Goal: Check status: Check status

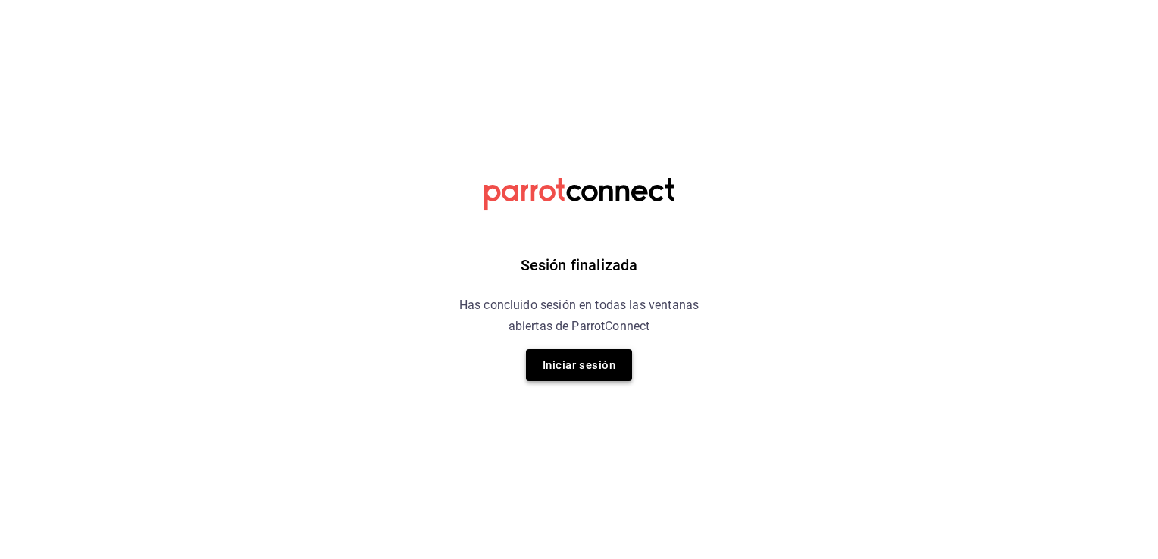
click at [606, 359] on button "Iniciar sesión" at bounding box center [579, 365] width 106 height 32
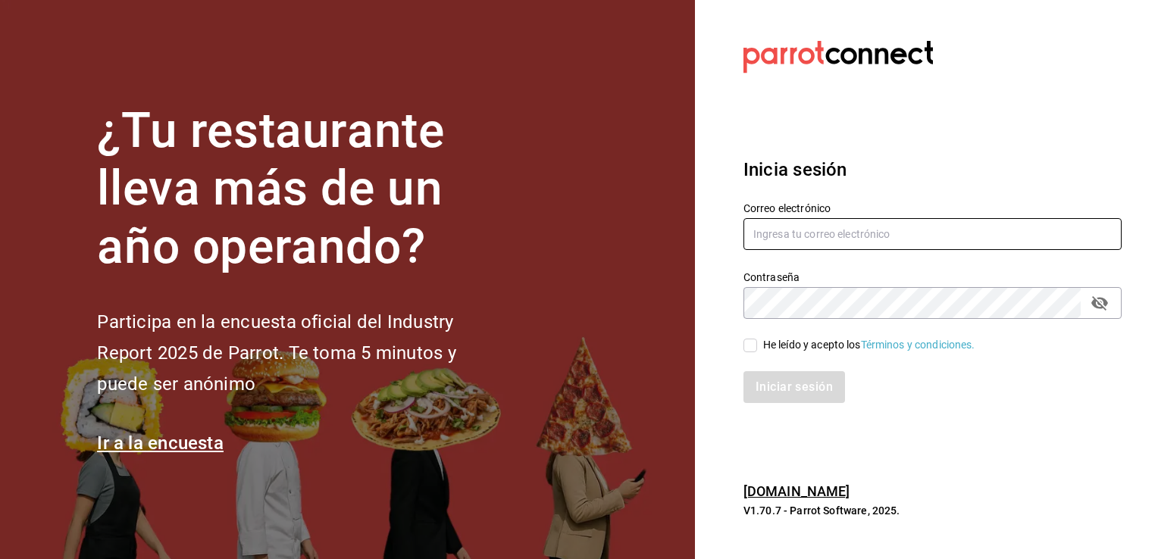
type input "giselle.chagollan@xix.com.mx"
click at [744, 347] on input "He leído y acepto los Términos y condiciones." at bounding box center [750, 346] width 14 height 14
checkbox input "true"
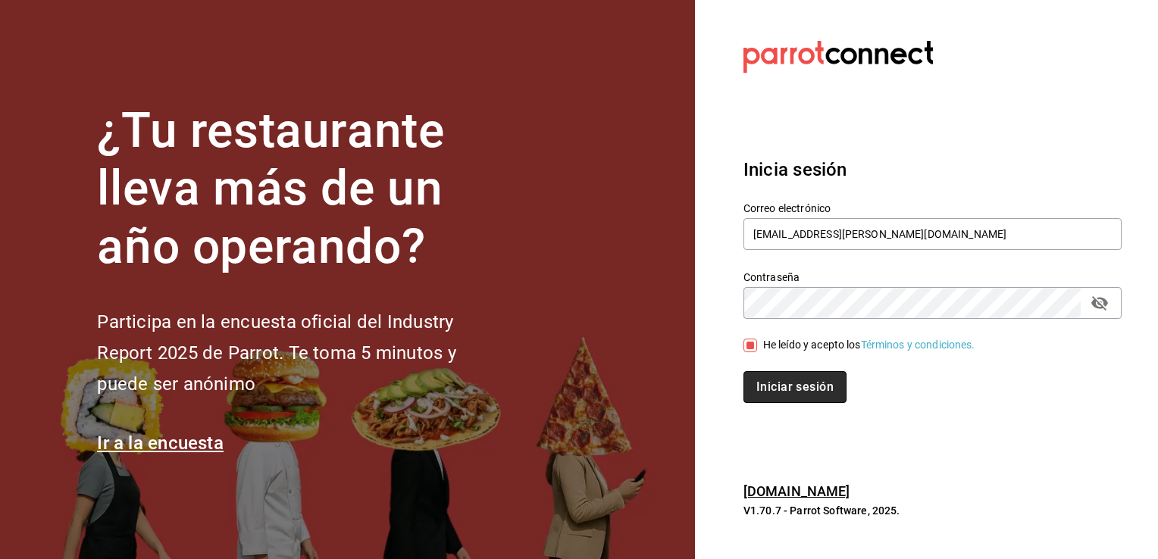
click at [777, 386] on button "Iniciar sesión" at bounding box center [794, 387] width 103 height 32
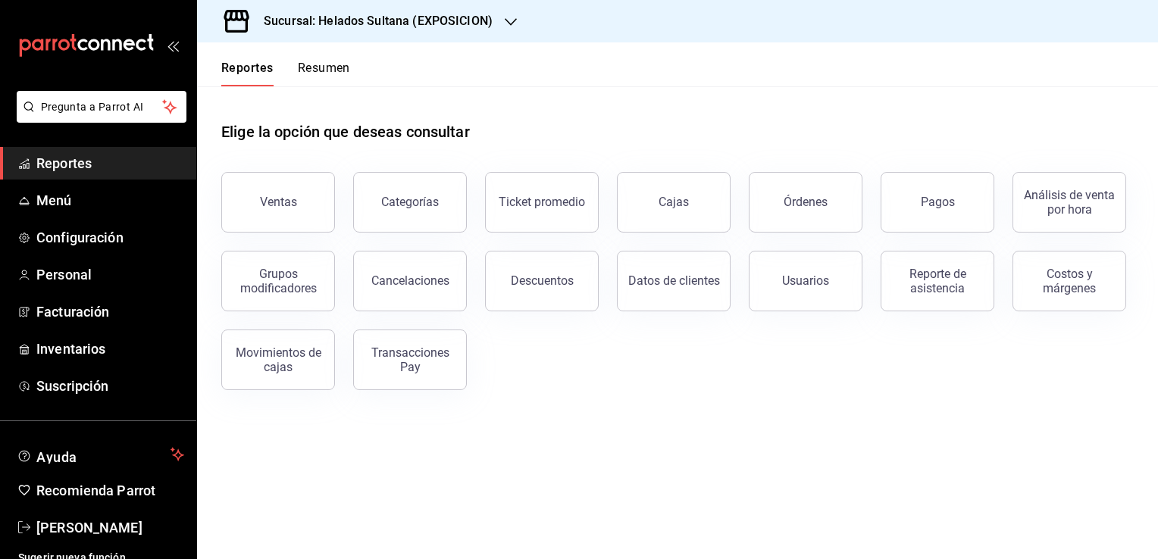
click at [478, 27] on h3 "Sucursal: Helados Sultana (EXPOSICION)" at bounding box center [372, 21] width 241 height 18
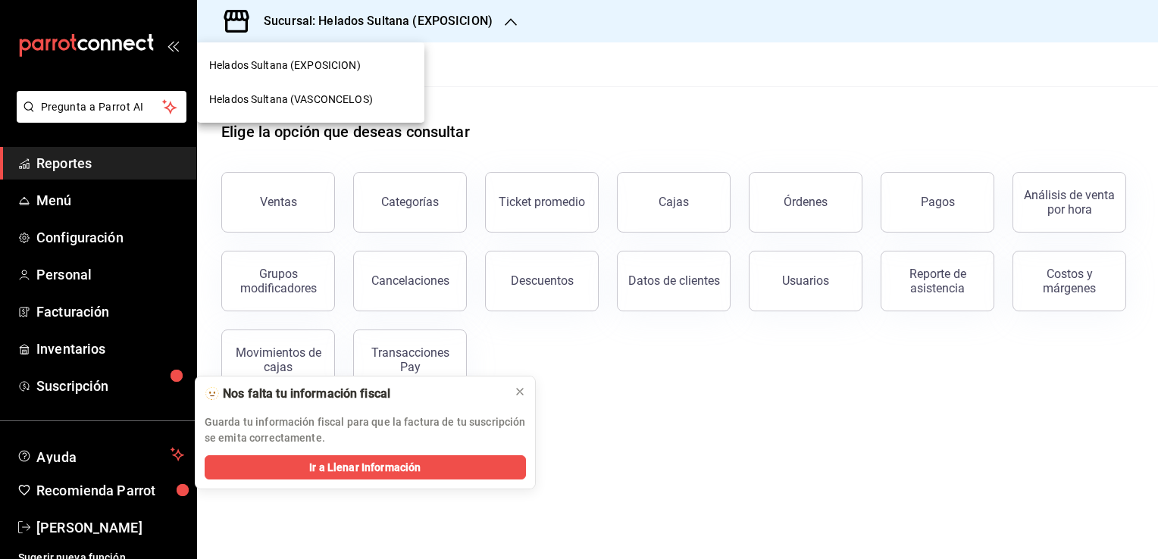
click at [366, 99] on span "Helados Sultana (VASCONCELOS)" at bounding box center [291, 100] width 164 height 16
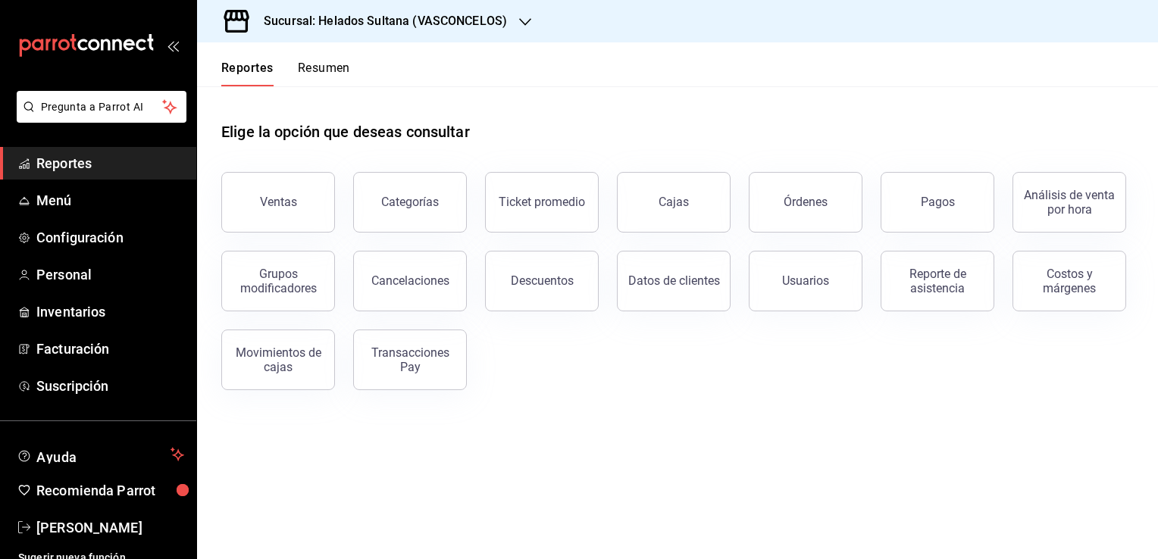
click at [332, 73] on button "Resumen" at bounding box center [324, 74] width 52 height 26
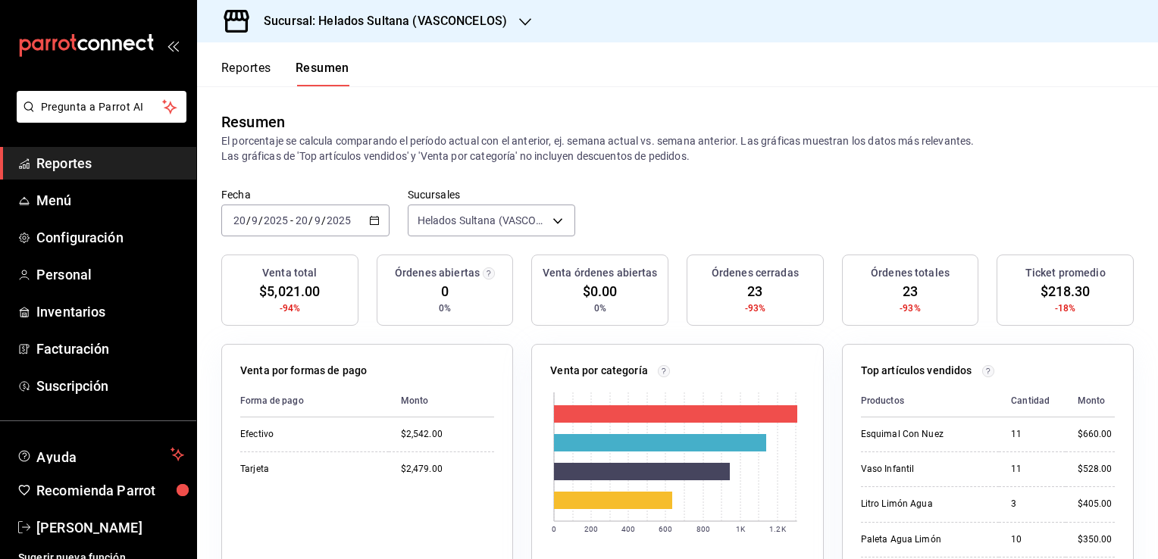
click at [373, 219] on \(Stroke\) "button" at bounding box center [374, 219] width 8 height 1
click at [268, 299] on span "Ayer" at bounding box center [292, 301] width 117 height 16
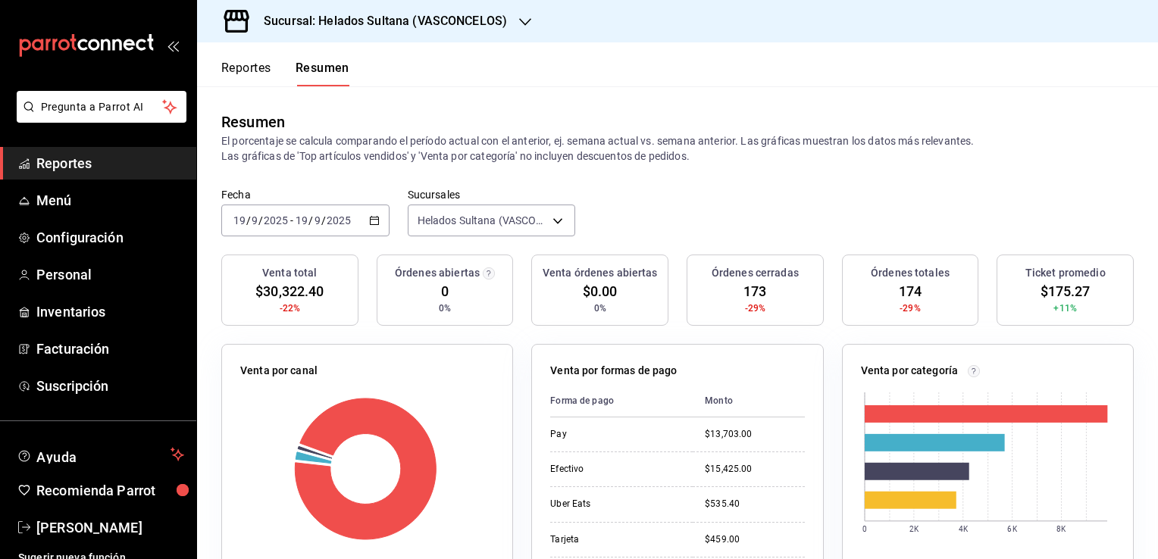
click at [373, 226] on icon "button" at bounding box center [374, 220] width 11 height 11
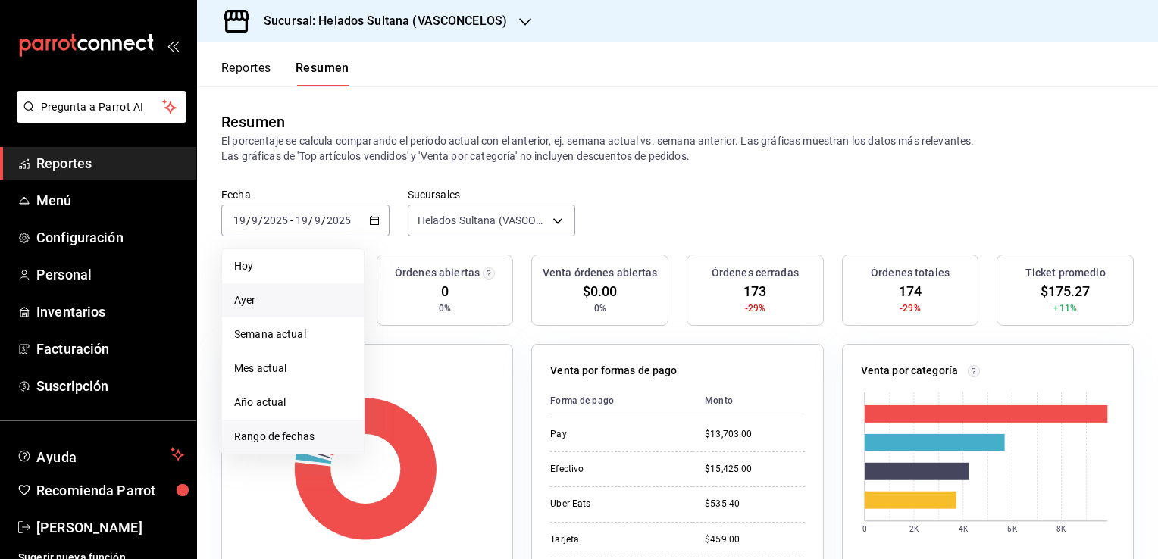
click at [267, 435] on span "Rango de fechas" at bounding box center [292, 437] width 117 height 16
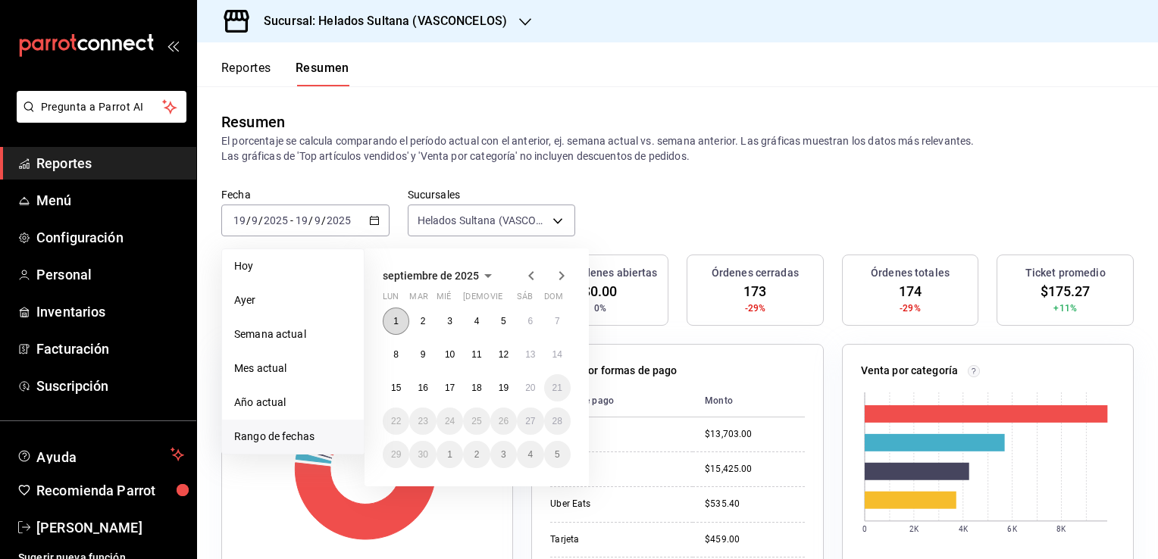
click at [397, 327] on button "1" at bounding box center [396, 321] width 27 height 27
click at [529, 390] on abbr "20" at bounding box center [530, 388] width 10 height 11
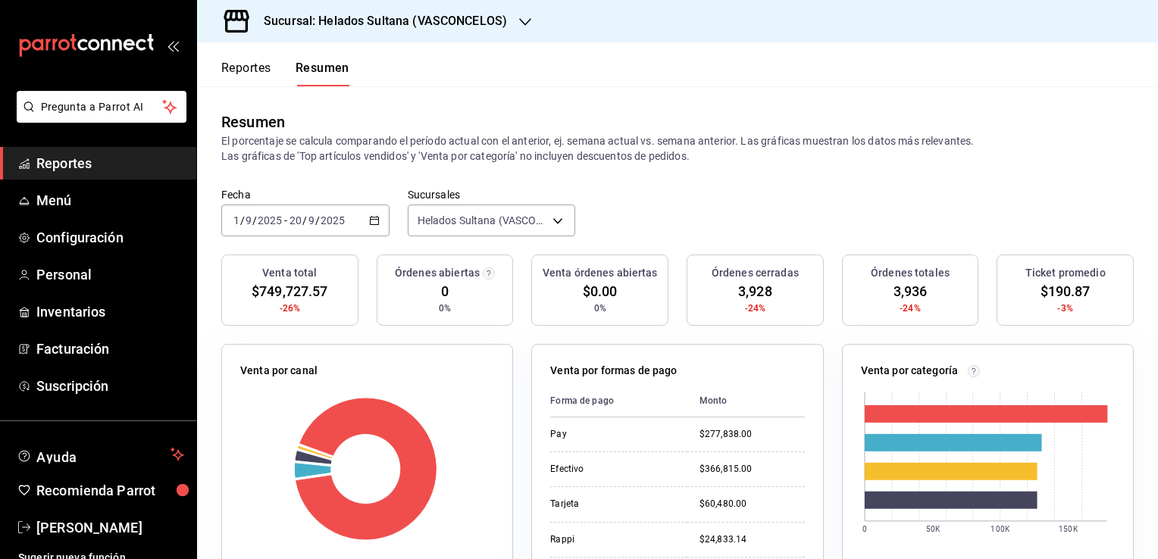
click at [373, 221] on icon "button" at bounding box center [374, 220] width 11 height 11
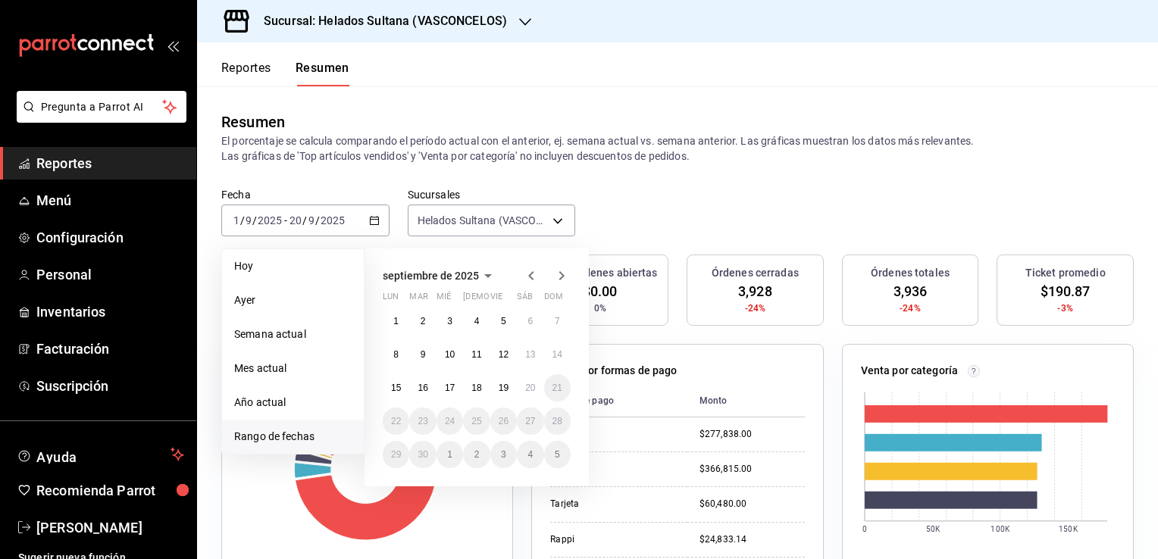
click at [525, 278] on icon "button" at bounding box center [531, 276] width 18 height 18
click at [525, 278] on icon "button" at bounding box center [531, 279] width 18 height 18
click at [525, 278] on icon "button" at bounding box center [531, 276] width 18 height 18
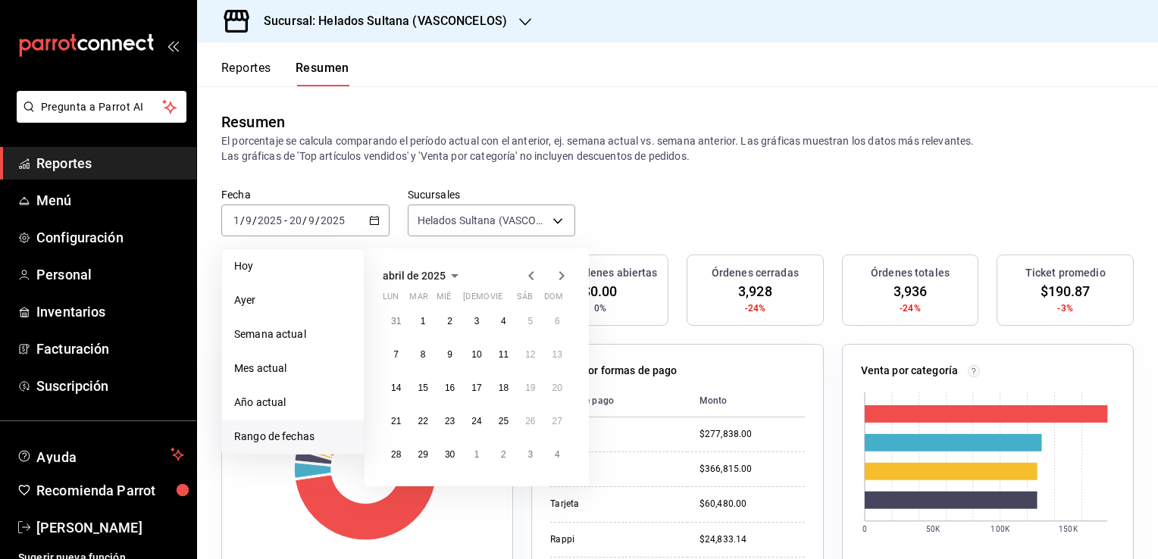
click at [525, 278] on icon "button" at bounding box center [531, 276] width 18 height 18
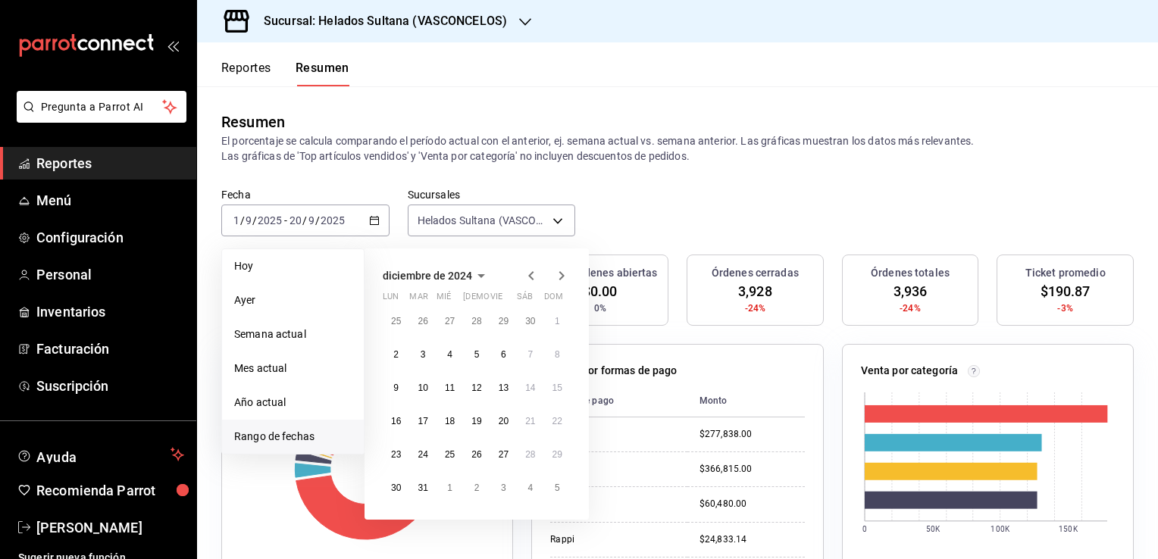
click at [525, 278] on icon "button" at bounding box center [531, 276] width 18 height 18
click at [563, 277] on icon "button" at bounding box center [561, 276] width 18 height 18
click at [556, 322] on abbr "1" at bounding box center [557, 321] width 5 height 11
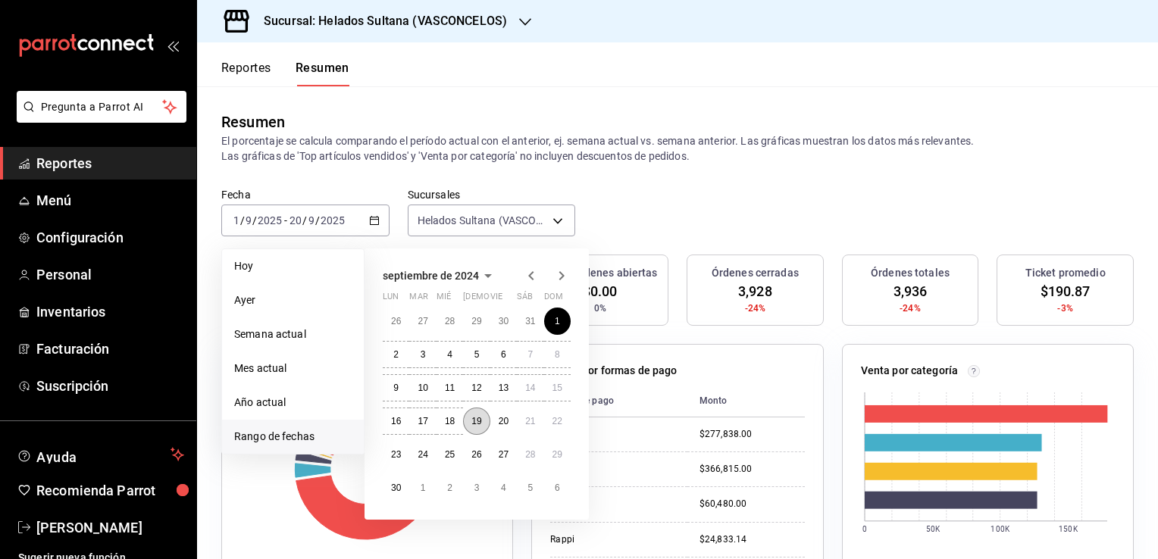
click at [483, 417] on button "19" at bounding box center [476, 421] width 27 height 27
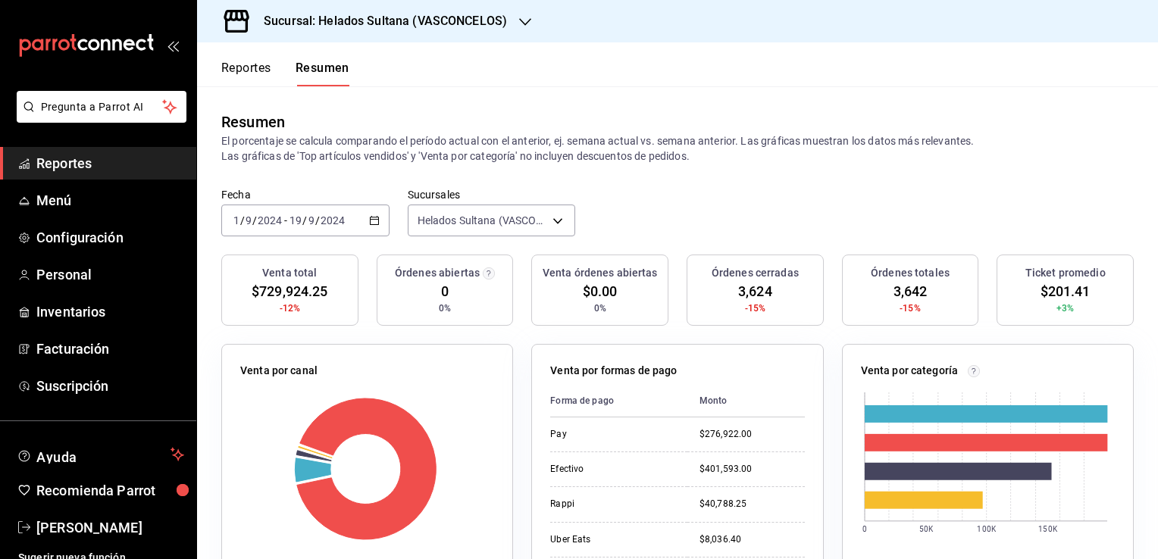
click at [376, 222] on \(Stroke\) "button" at bounding box center [374, 221] width 9 height 8
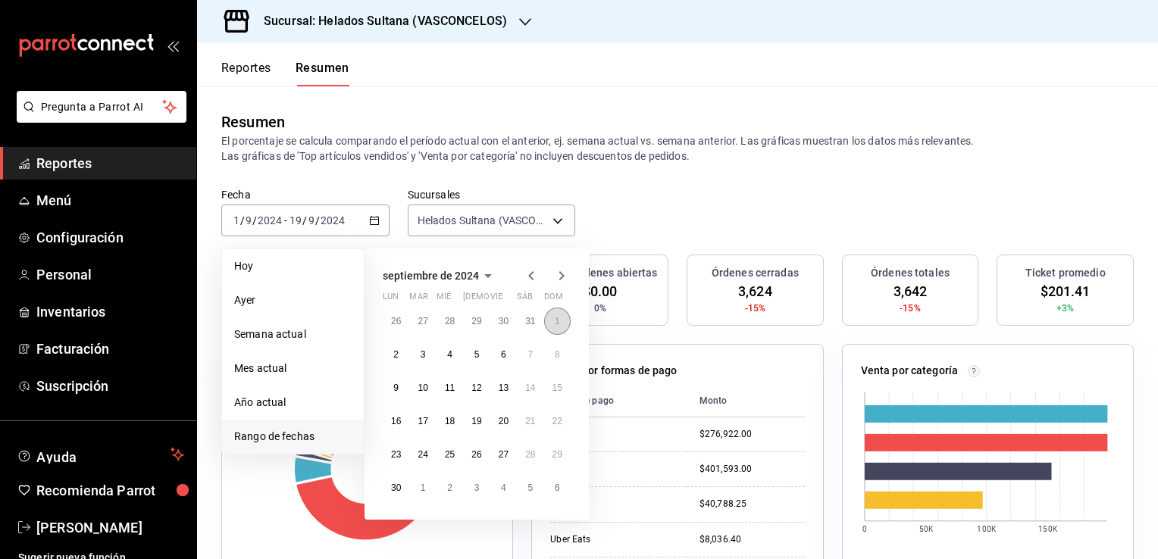
click at [555, 322] on abbr "1" at bounding box center [557, 321] width 5 height 11
click at [394, 480] on button "30" at bounding box center [396, 487] width 27 height 27
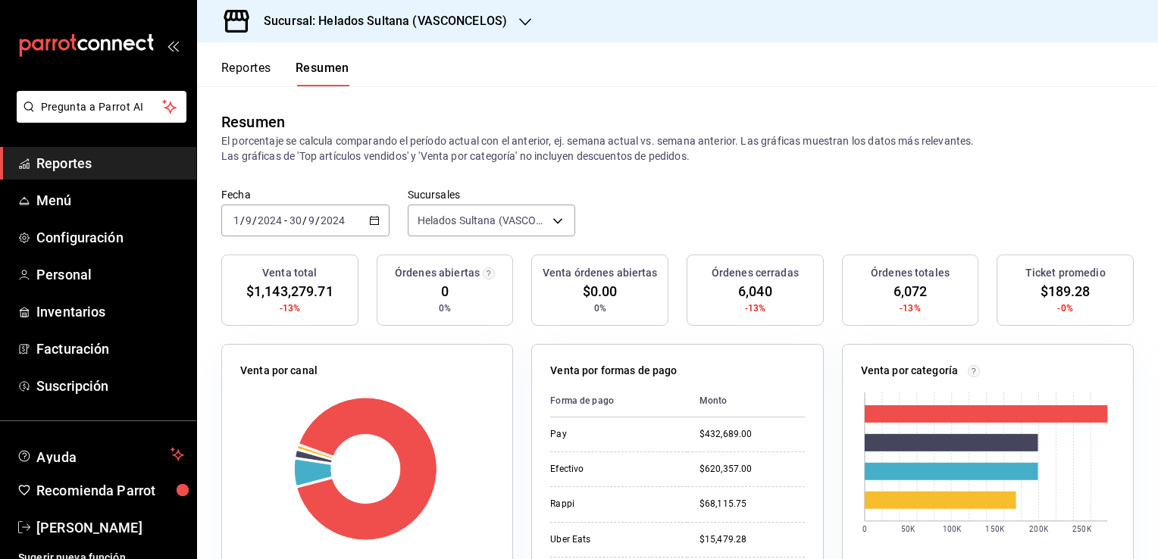
click at [377, 220] on div "[DATE] [DATE] - [DATE] [DATE]" at bounding box center [305, 221] width 168 height 32
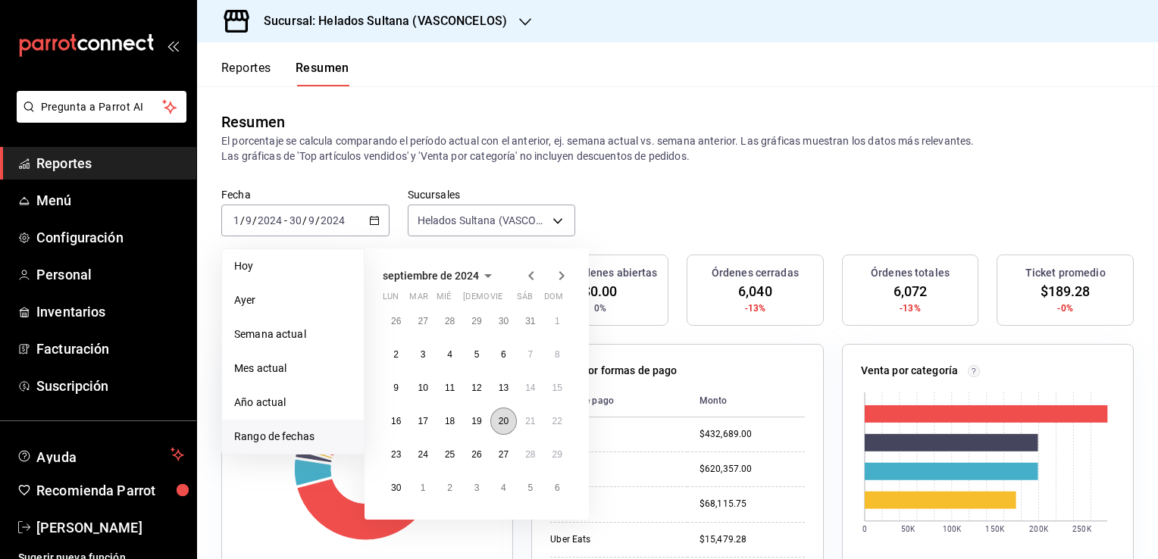
click at [499, 411] on button "20" at bounding box center [503, 421] width 27 height 27
click at [393, 491] on abbr "30" at bounding box center [396, 488] width 10 height 11
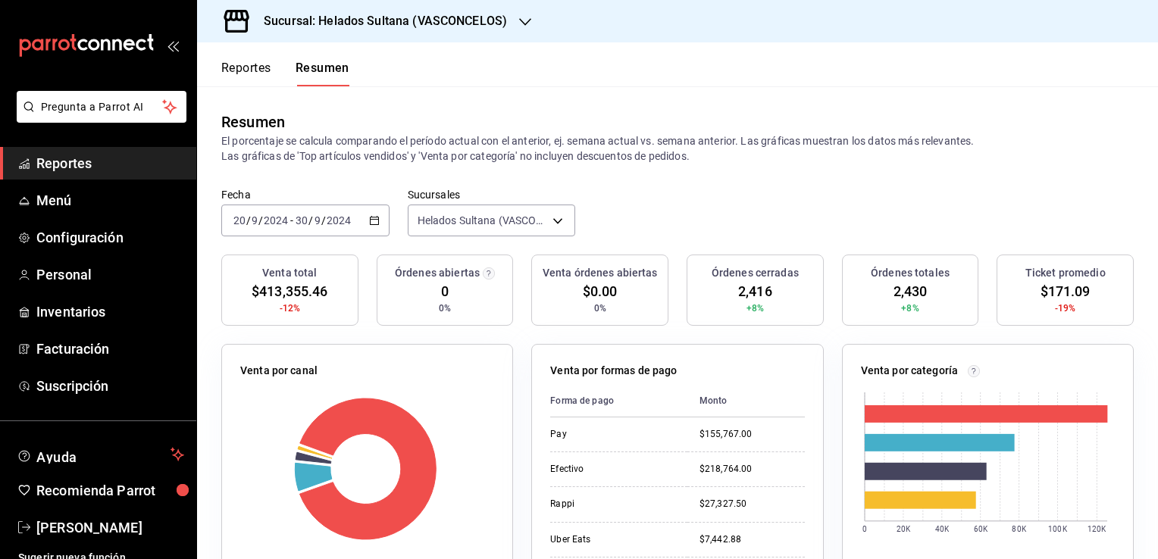
click at [371, 224] on icon "button" at bounding box center [374, 220] width 11 height 11
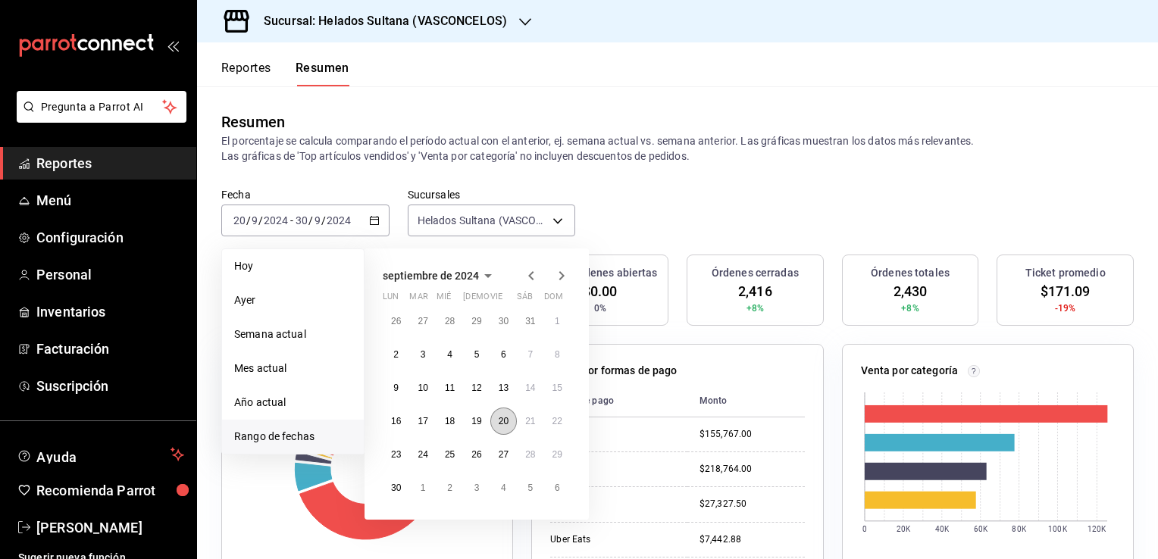
click at [495, 421] on button "20" at bounding box center [503, 421] width 27 height 27
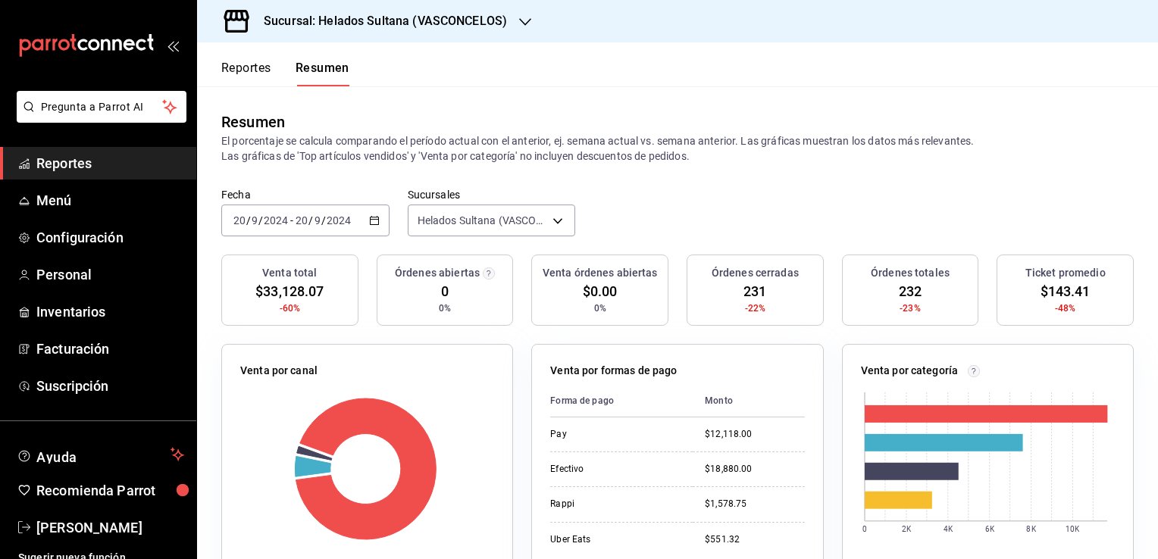
click at [373, 220] on icon "button" at bounding box center [374, 220] width 11 height 11
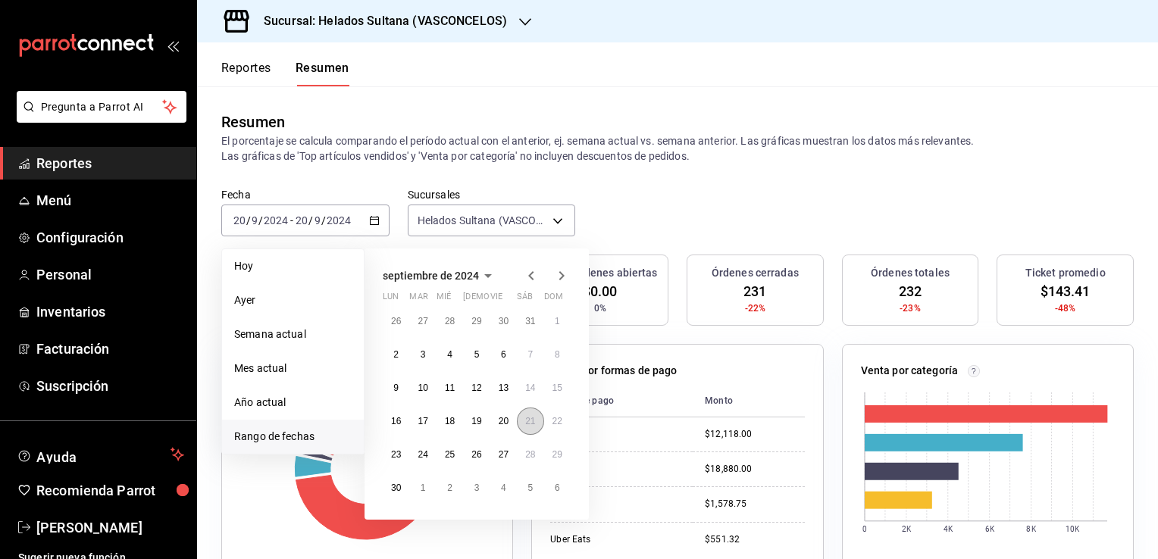
click at [530, 427] on button "21" at bounding box center [530, 421] width 27 height 27
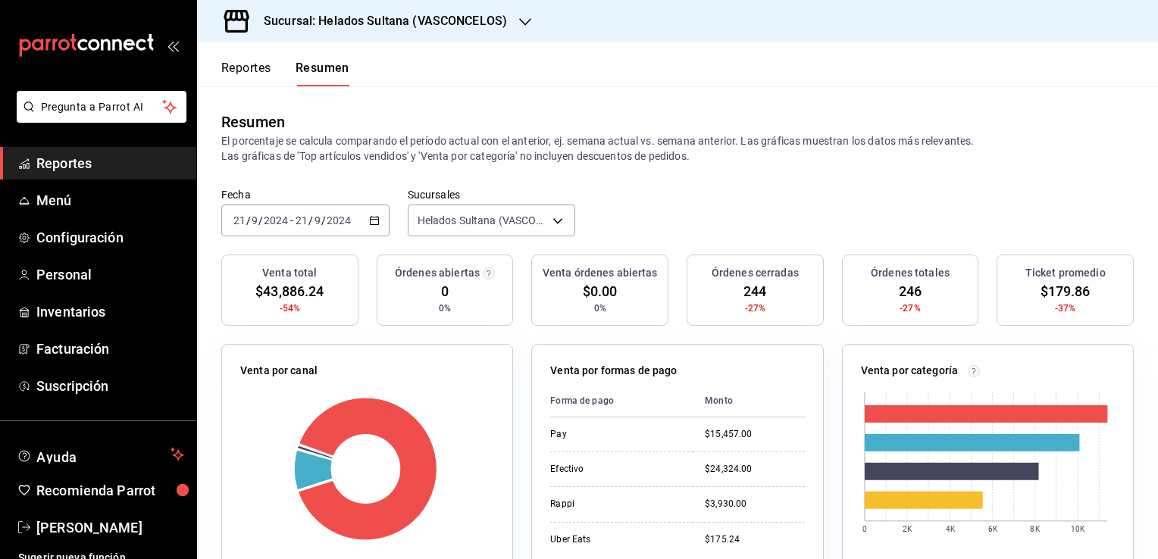
click at [375, 225] on icon "button" at bounding box center [374, 220] width 11 height 11
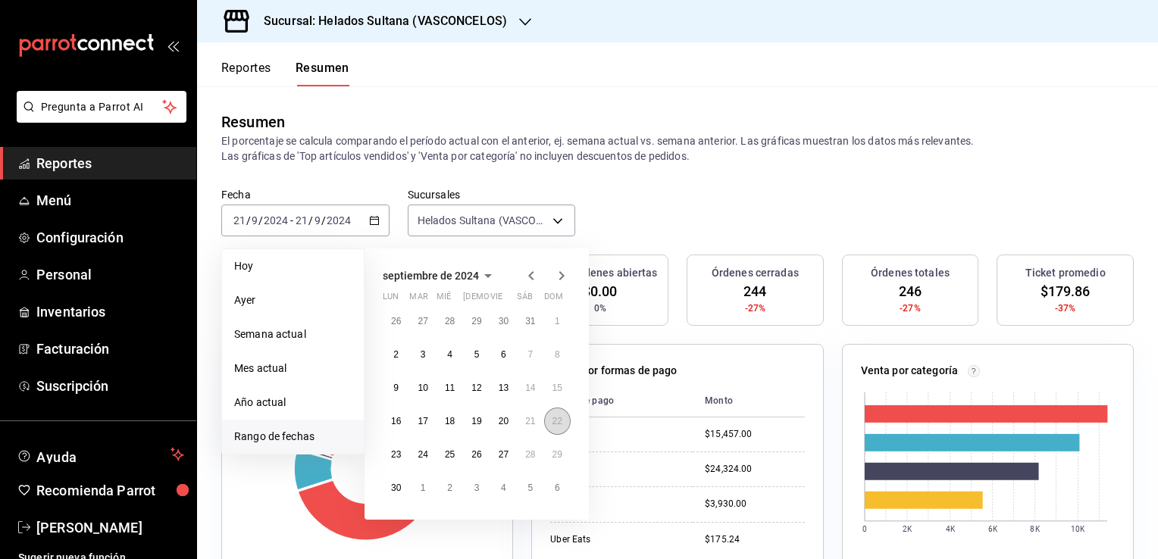
click at [558, 426] on button "22" at bounding box center [557, 421] width 27 height 27
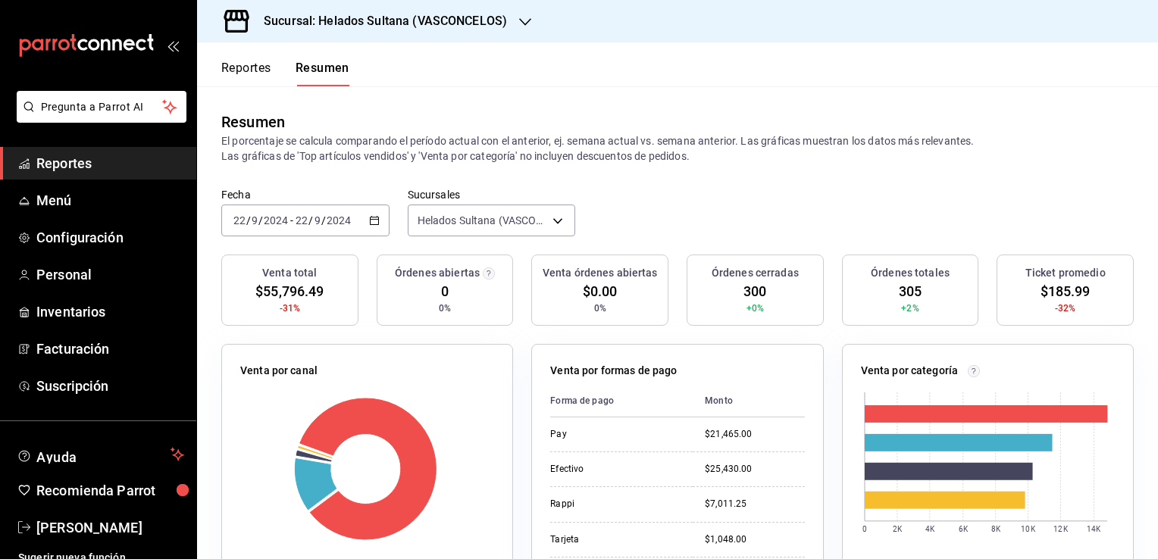
click at [375, 221] on icon "button" at bounding box center [374, 220] width 11 height 11
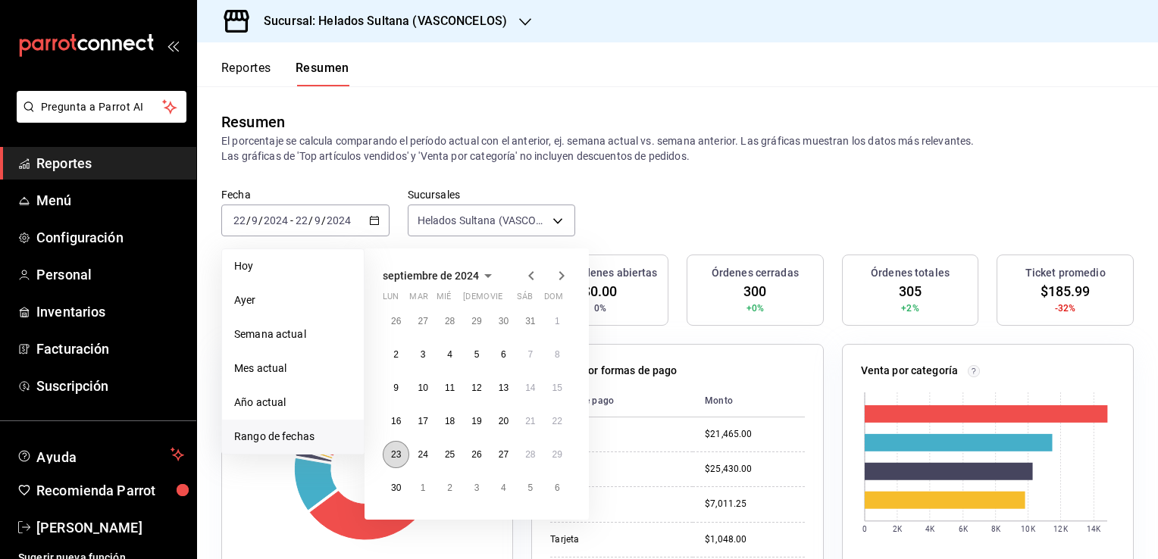
click at [394, 452] on abbr "23" at bounding box center [396, 454] width 10 height 11
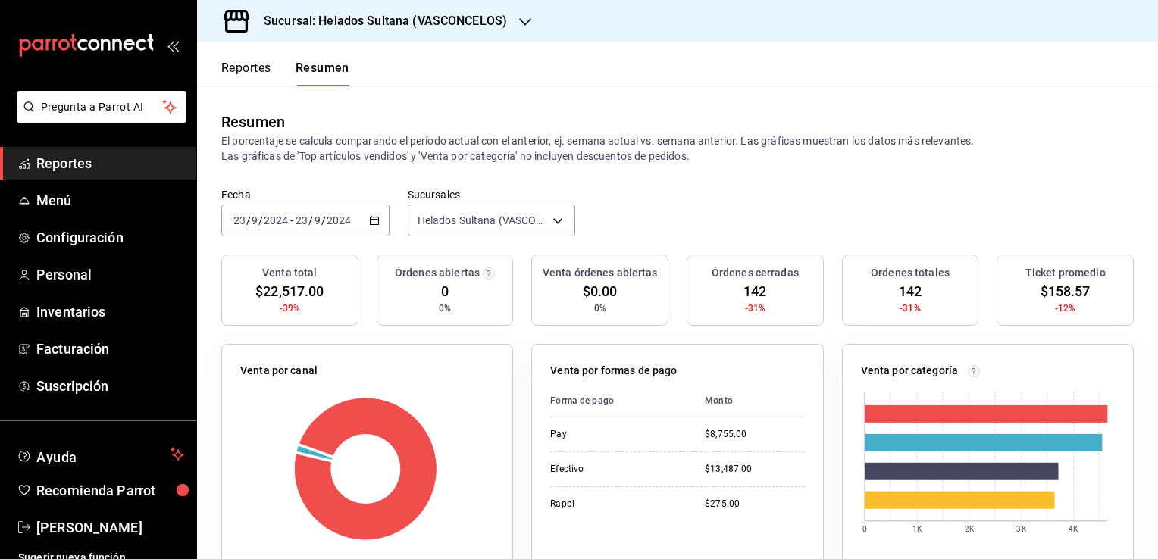
click at [378, 222] on div "[DATE] [DATE] - [DATE] [DATE]" at bounding box center [305, 221] width 168 height 32
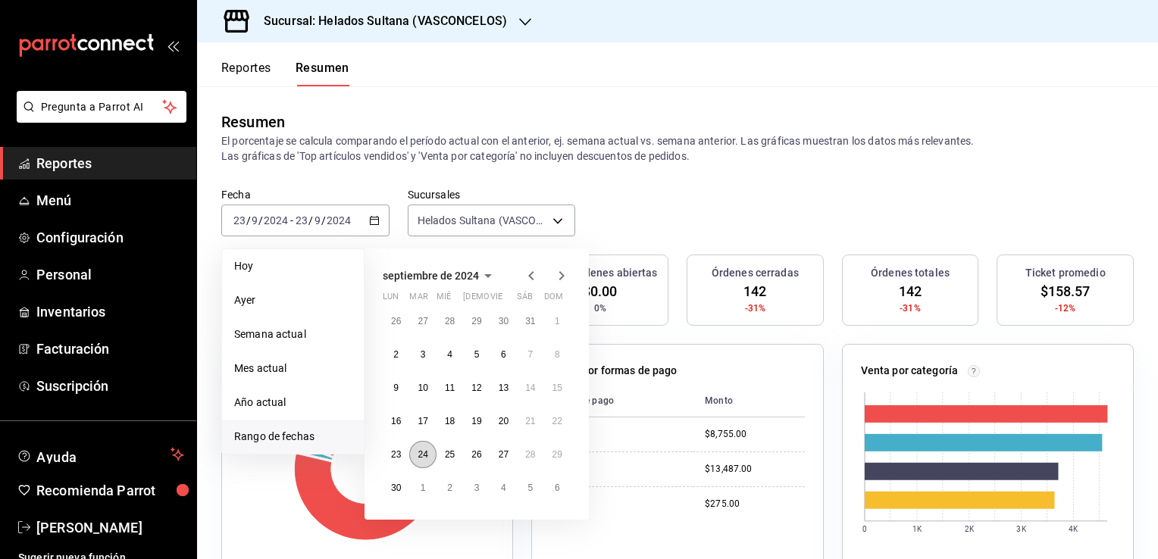
click at [415, 447] on button "24" at bounding box center [422, 454] width 27 height 27
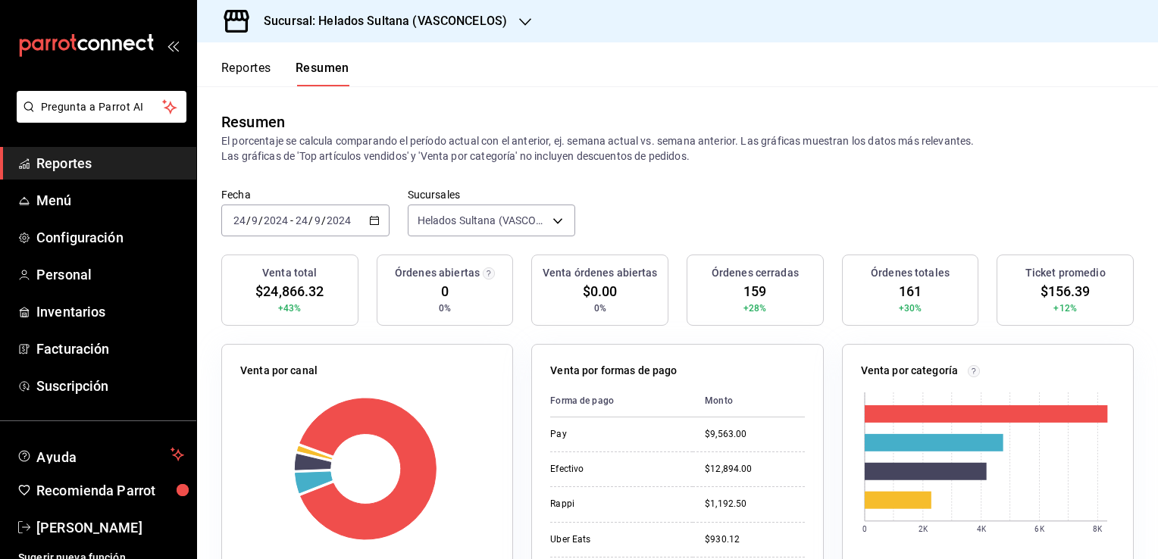
click at [371, 226] on icon "button" at bounding box center [374, 220] width 11 height 11
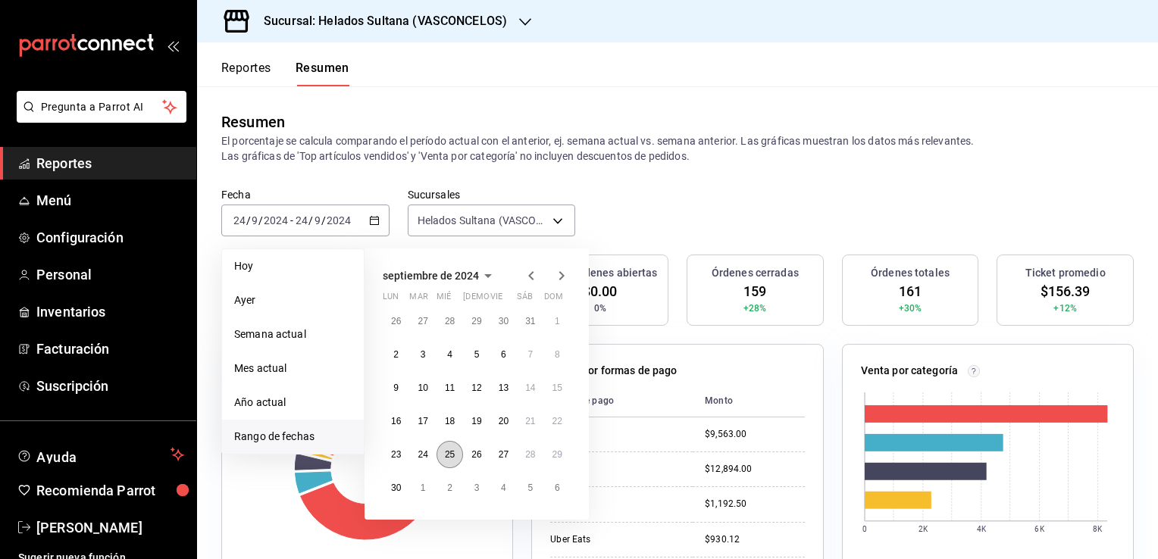
click at [445, 441] on button "25" at bounding box center [450, 454] width 27 height 27
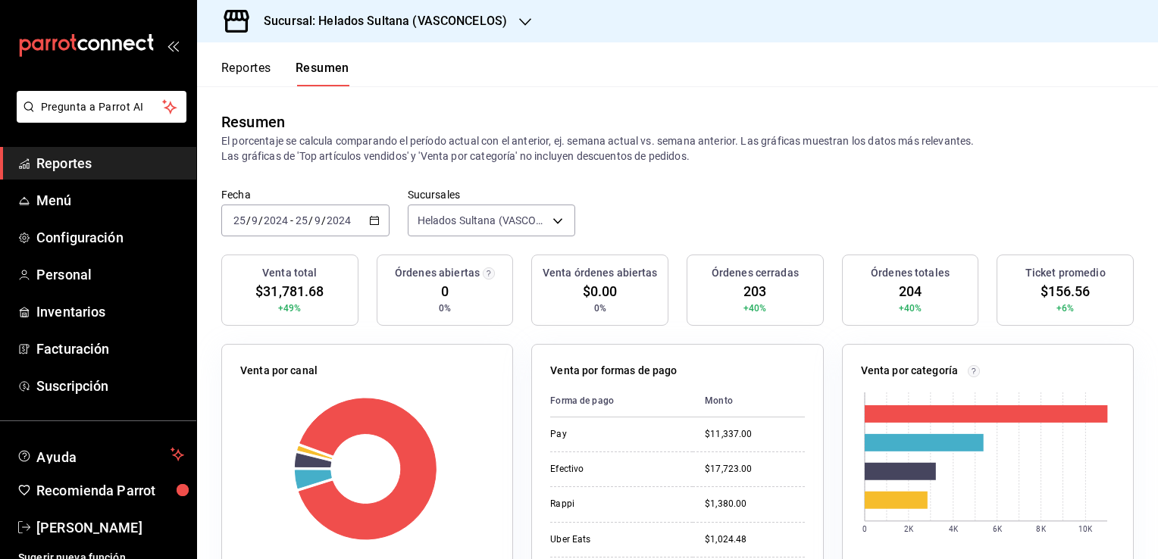
click at [373, 226] on icon "button" at bounding box center [374, 220] width 11 height 11
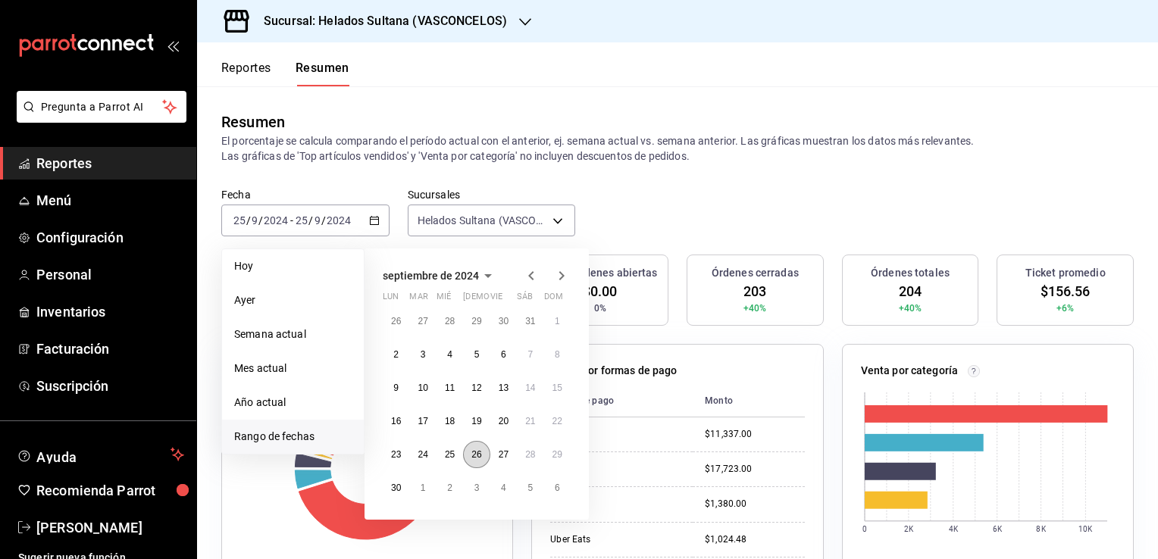
click at [474, 449] on abbr "26" at bounding box center [476, 454] width 10 height 11
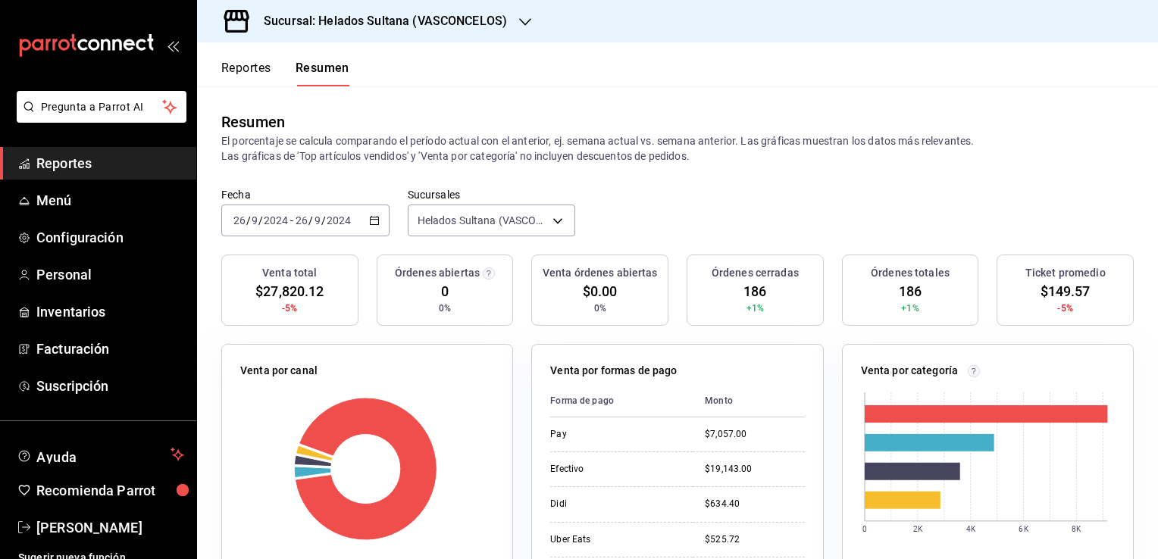
click at [377, 221] on div "[DATE] [DATE] - [DATE] [DATE]" at bounding box center [305, 221] width 168 height 32
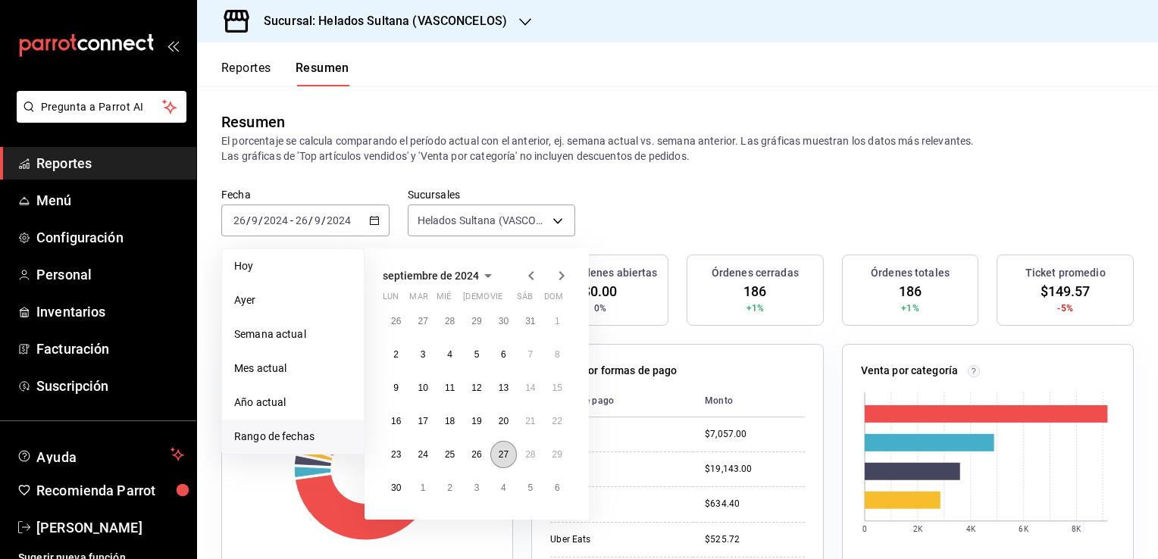
click at [499, 451] on abbr "27" at bounding box center [504, 454] width 10 height 11
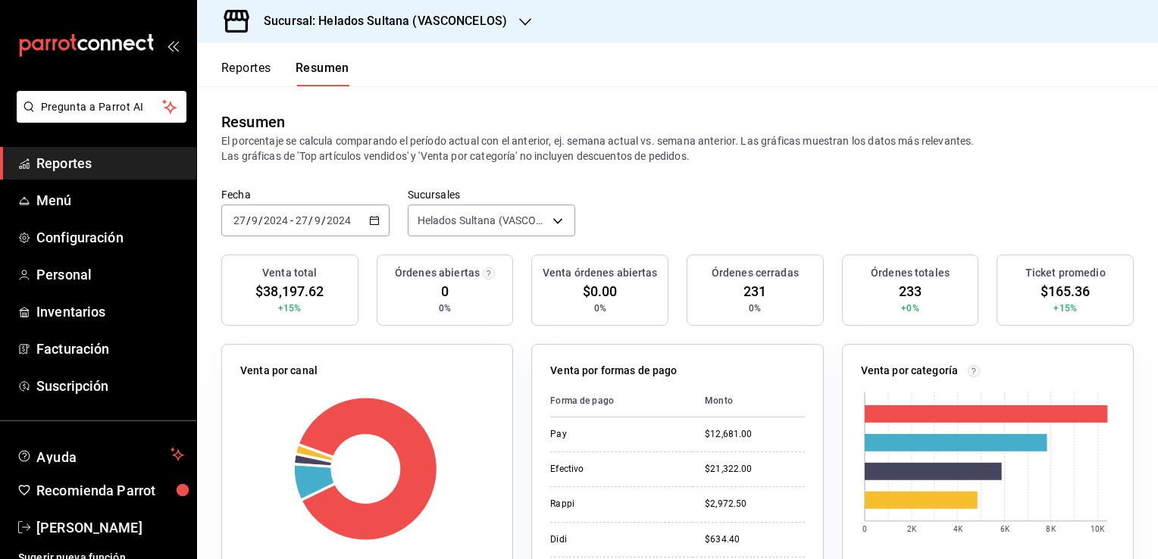
click at [374, 226] on div "[DATE] [DATE] - [DATE] [DATE]" at bounding box center [305, 221] width 168 height 32
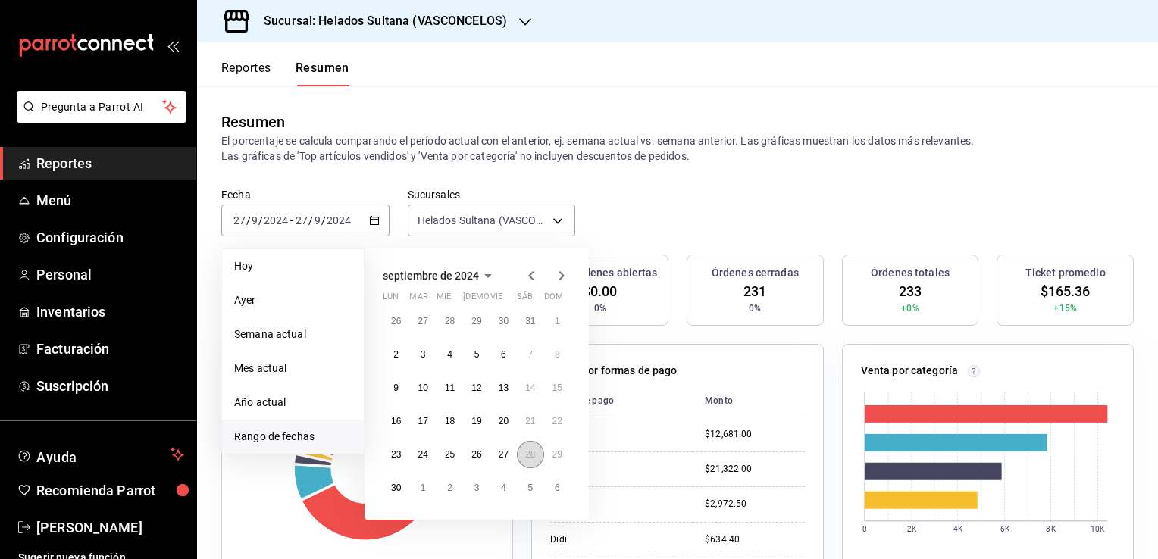
click at [534, 453] on abbr "28" at bounding box center [530, 454] width 10 height 11
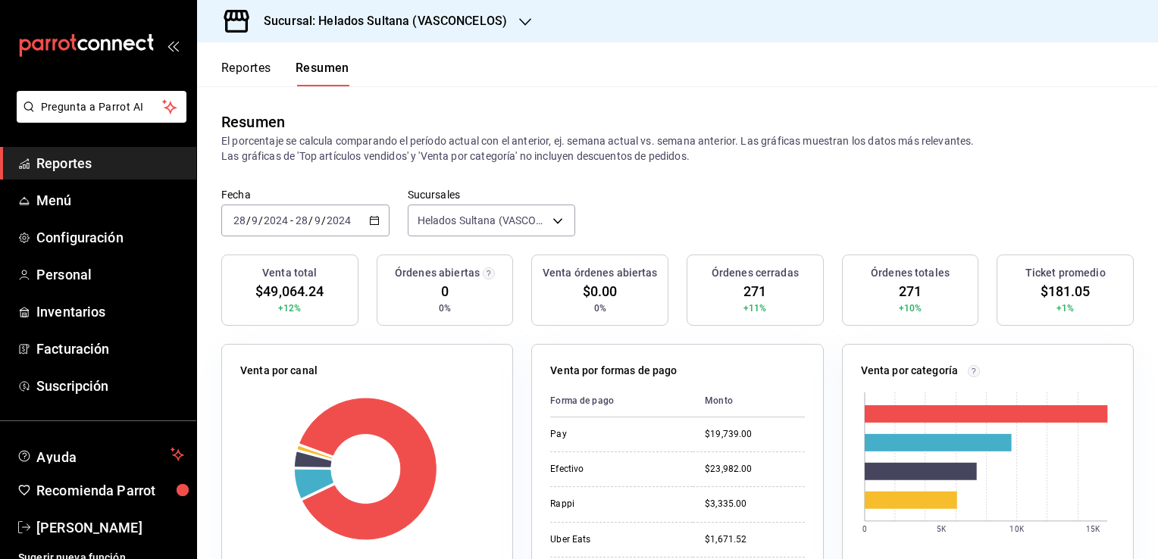
click at [378, 220] on div "[DATE] [DATE] - [DATE] [DATE]" at bounding box center [305, 221] width 168 height 32
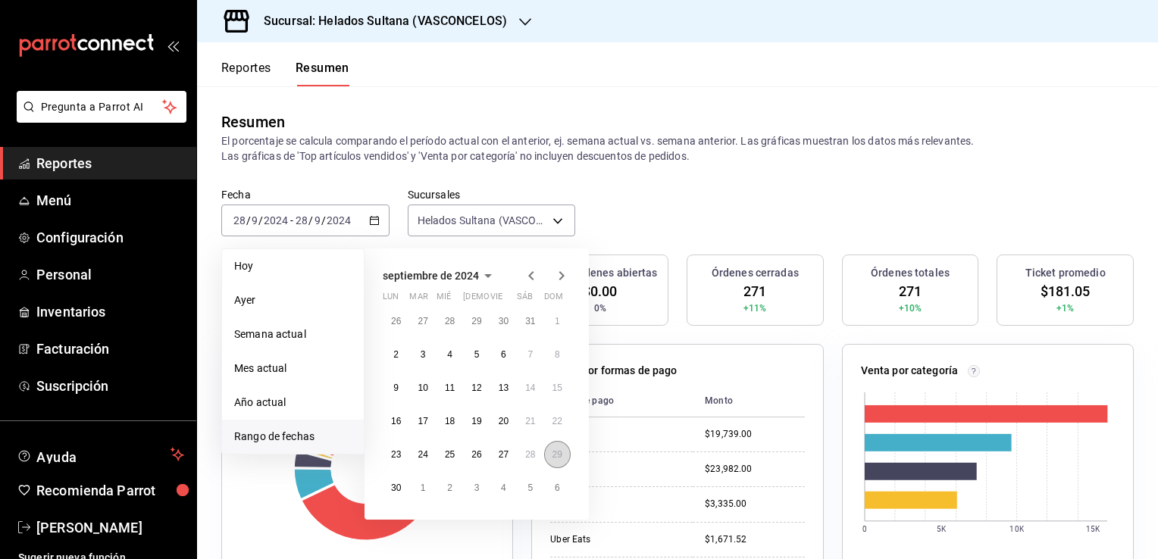
click at [551, 452] on button "29" at bounding box center [557, 454] width 27 height 27
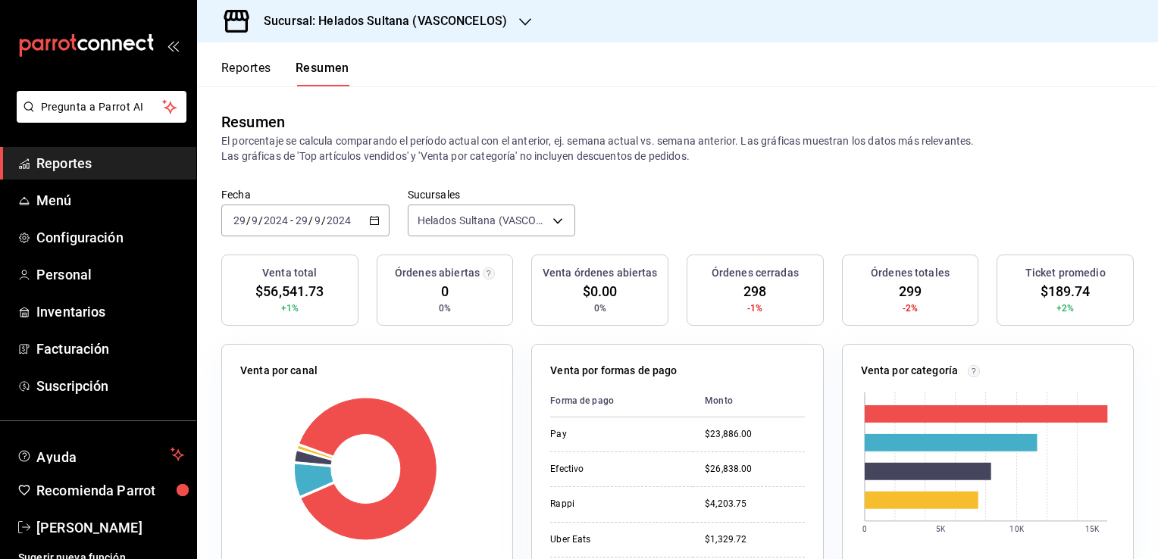
click at [375, 217] on icon "button" at bounding box center [374, 220] width 11 height 11
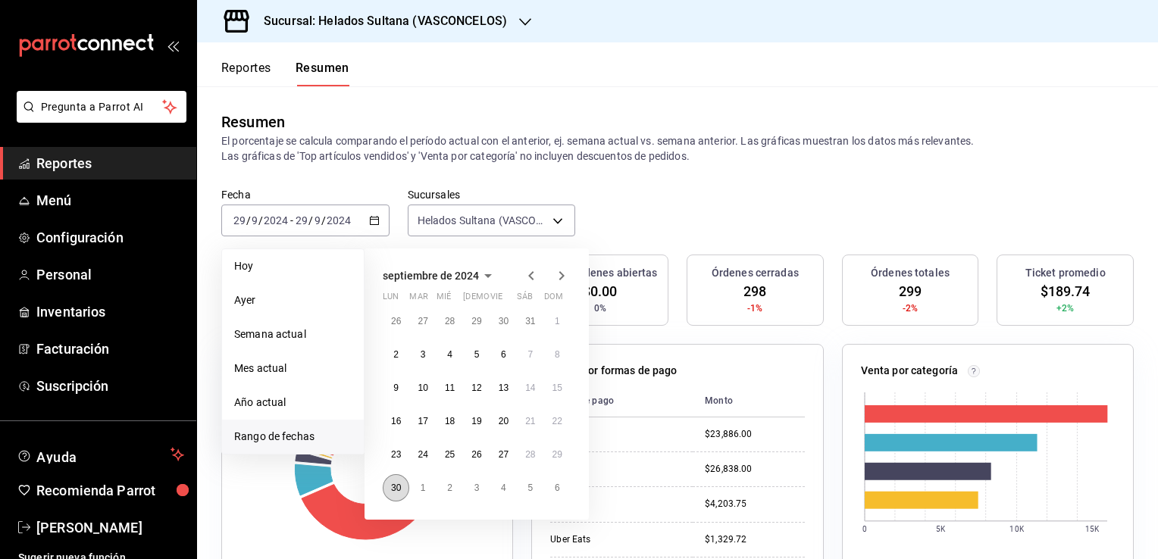
click at [399, 484] on abbr "30" at bounding box center [396, 488] width 10 height 11
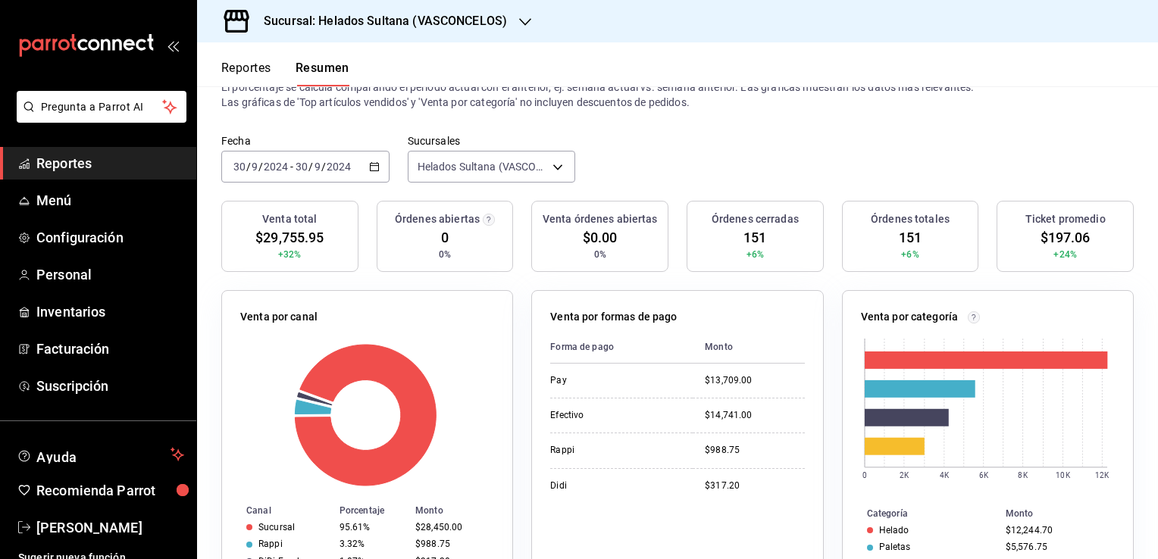
scroll to position [27, 0]
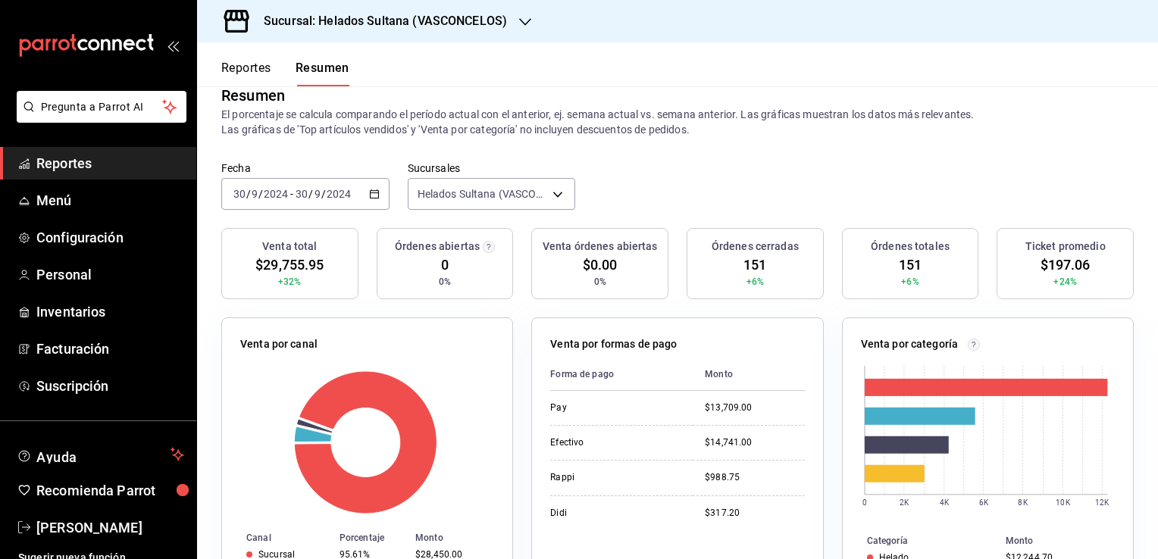
click at [370, 199] on icon "button" at bounding box center [374, 194] width 11 height 11
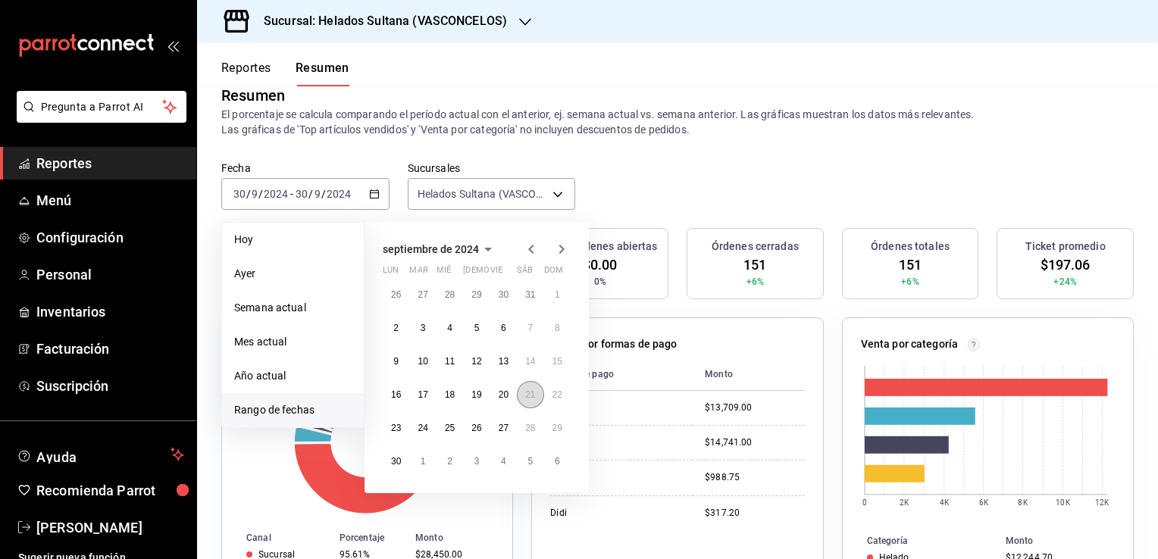
click at [527, 399] on abbr "21" at bounding box center [530, 395] width 10 height 11
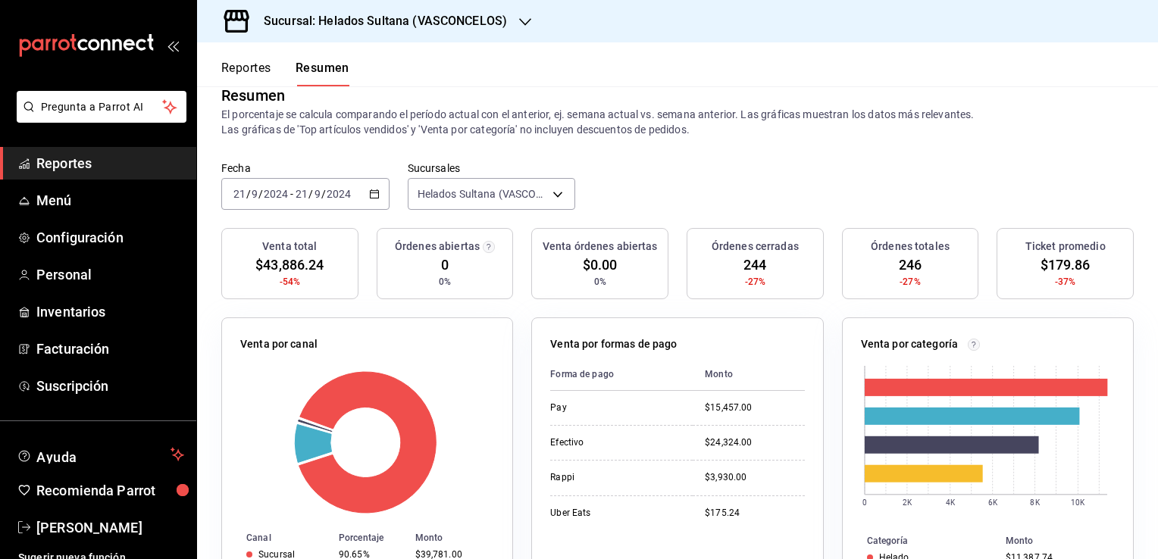
click at [376, 199] on icon "button" at bounding box center [374, 194] width 11 height 11
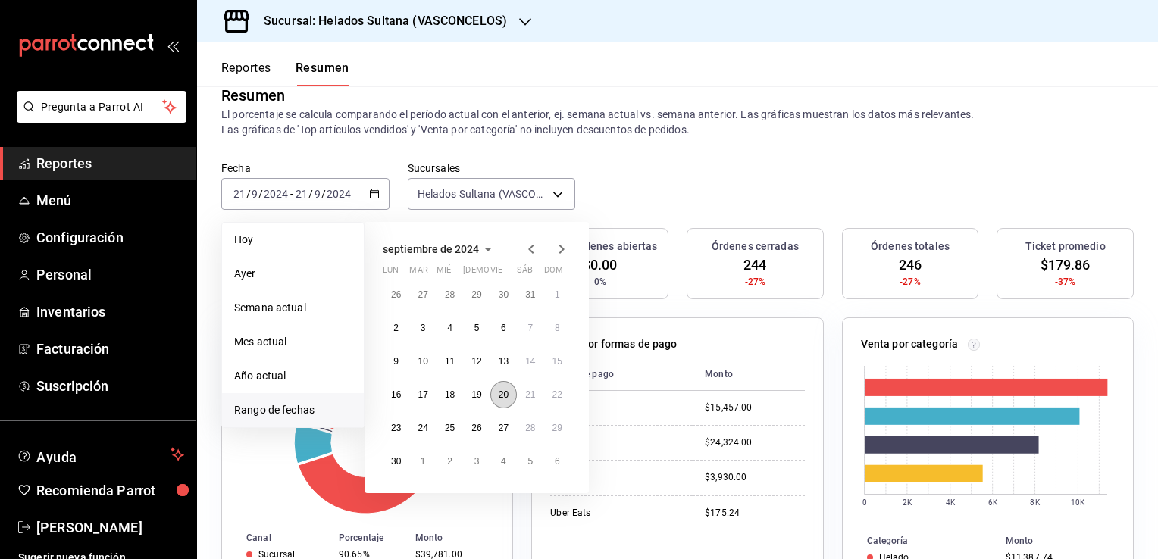
click at [502, 392] on abbr "20" at bounding box center [504, 395] width 10 height 11
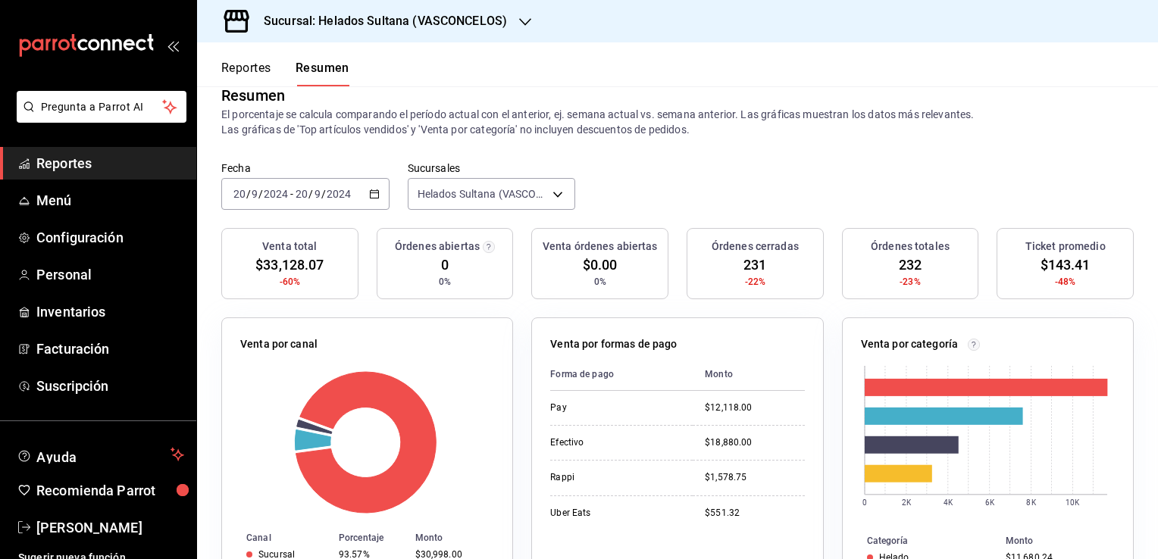
click at [375, 199] on icon "button" at bounding box center [374, 194] width 11 height 11
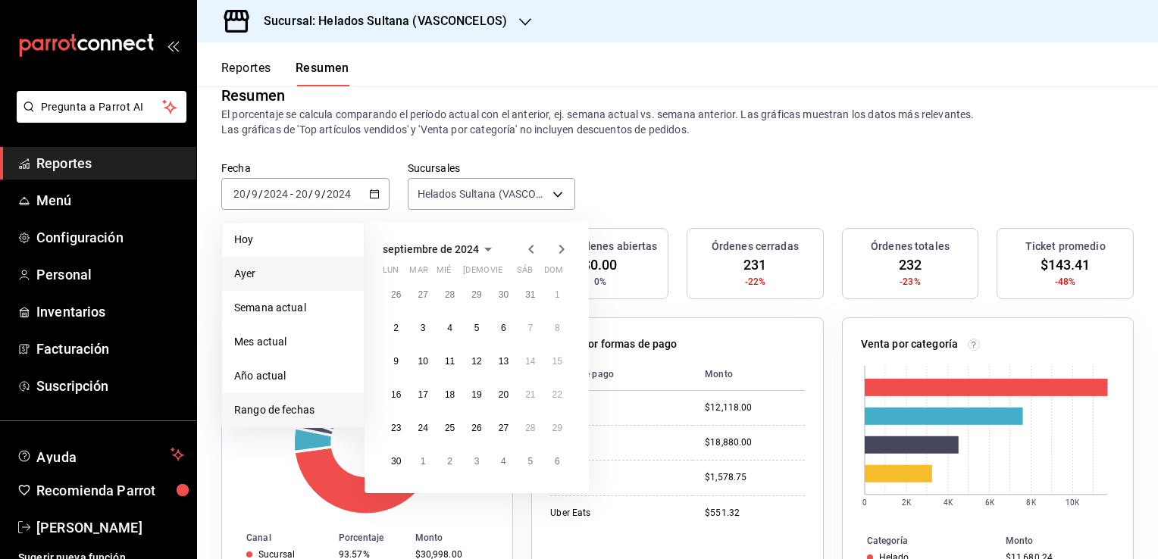
click at [289, 264] on li "Ayer" at bounding box center [293, 274] width 142 height 34
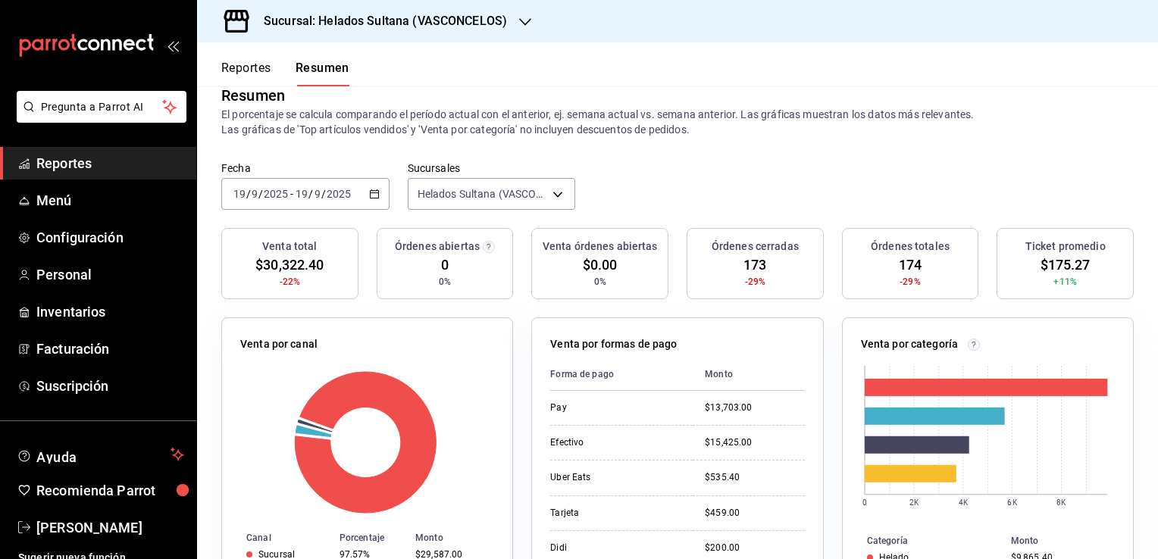
click at [80, 167] on span "Reportes" at bounding box center [110, 163] width 148 height 20
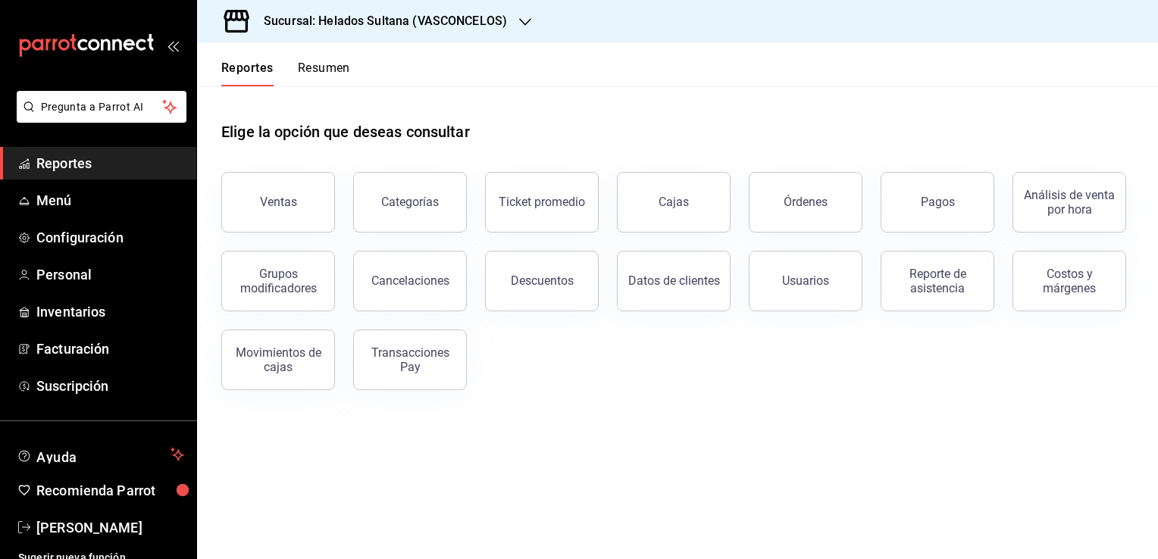
click at [321, 74] on button "Resumen" at bounding box center [324, 74] width 52 height 26
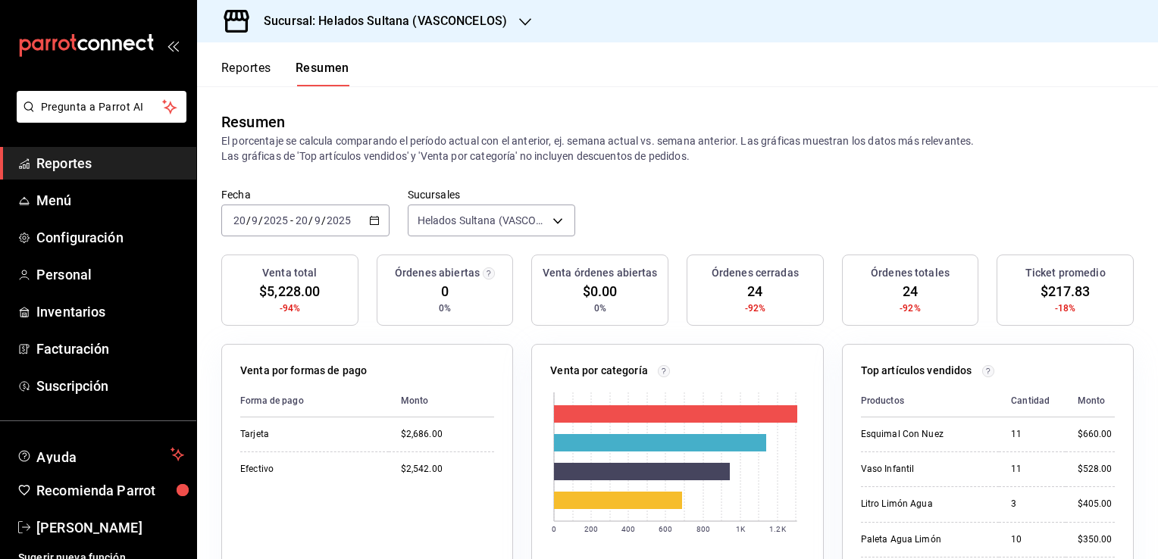
click at [239, 72] on button "Reportes" at bounding box center [246, 74] width 50 height 26
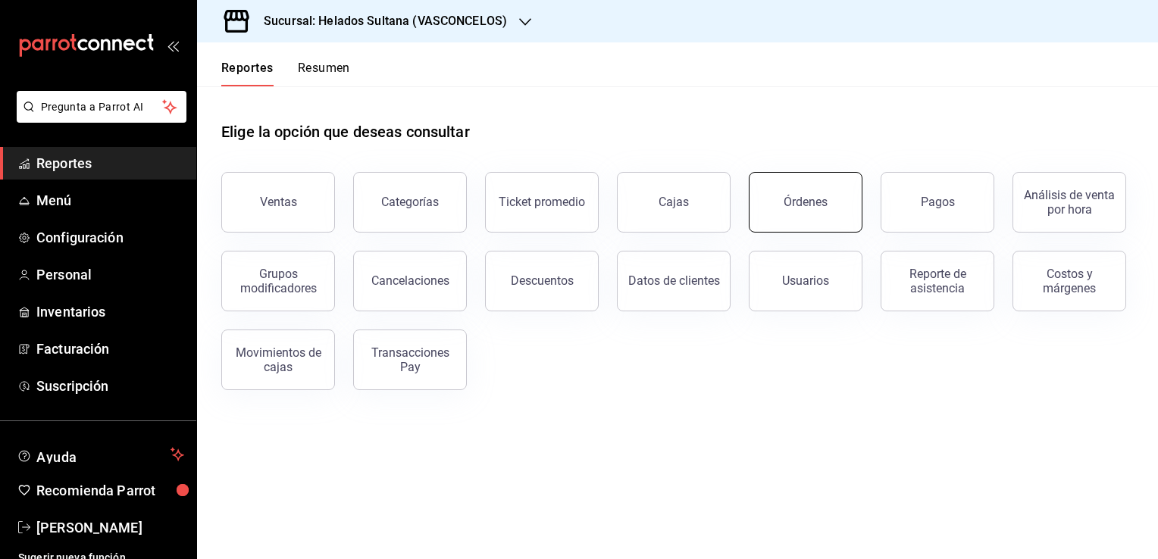
click at [795, 206] on div "Órdenes" at bounding box center [806, 202] width 44 height 14
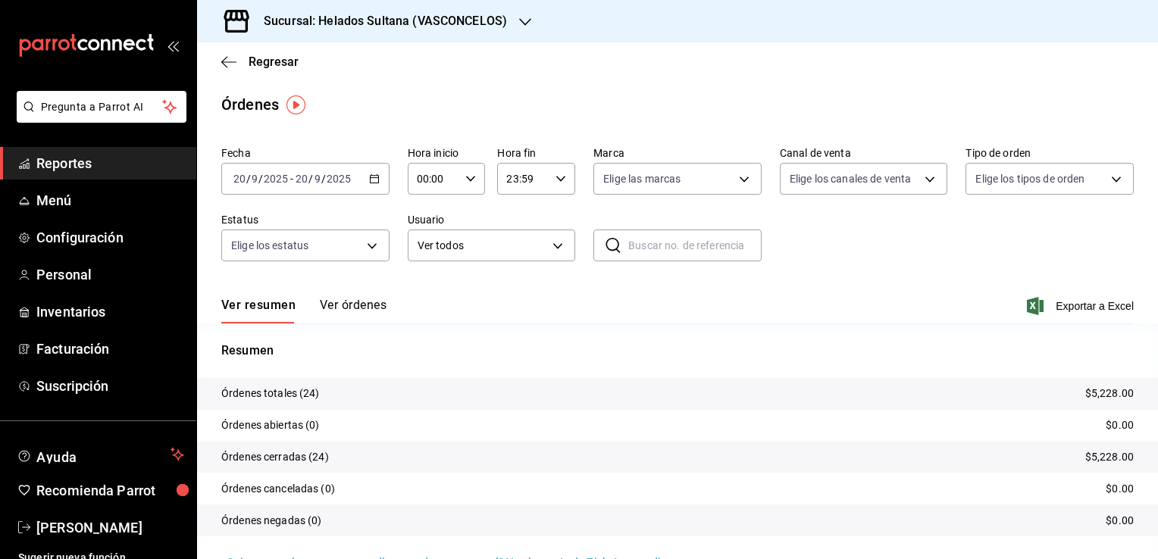
click at [358, 308] on button "Ver órdenes" at bounding box center [353, 311] width 67 height 26
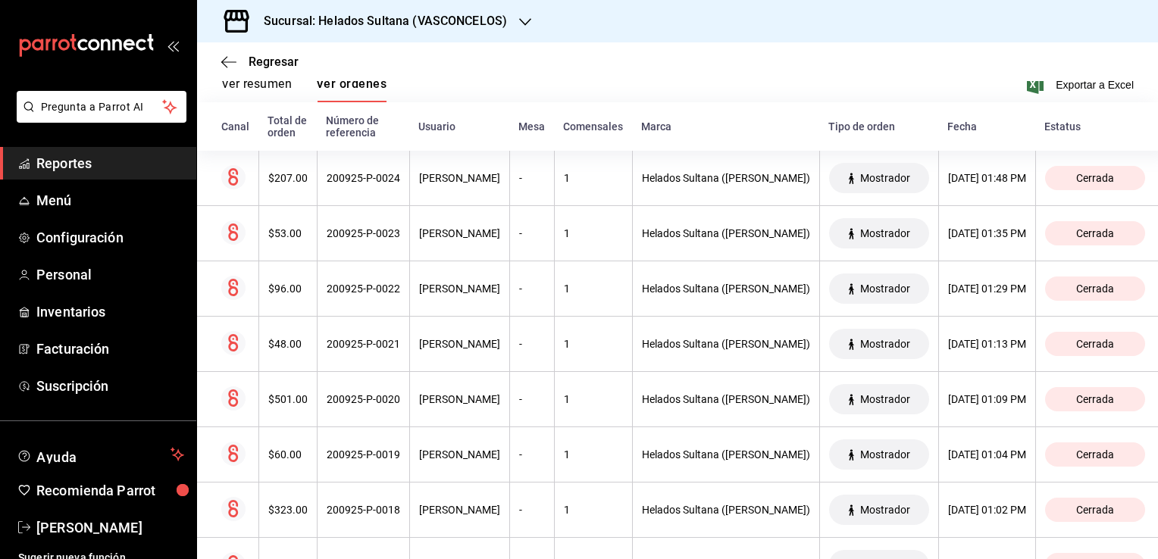
scroll to position [293, 0]
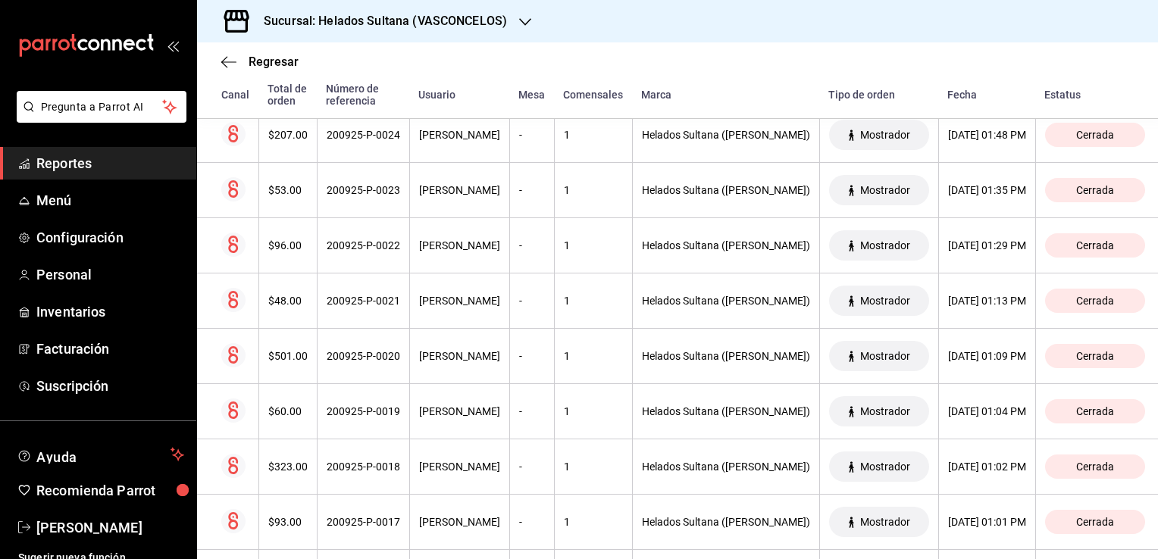
click at [73, 162] on span "Reportes" at bounding box center [110, 163] width 148 height 20
